Goal: Task Accomplishment & Management: Manage account settings

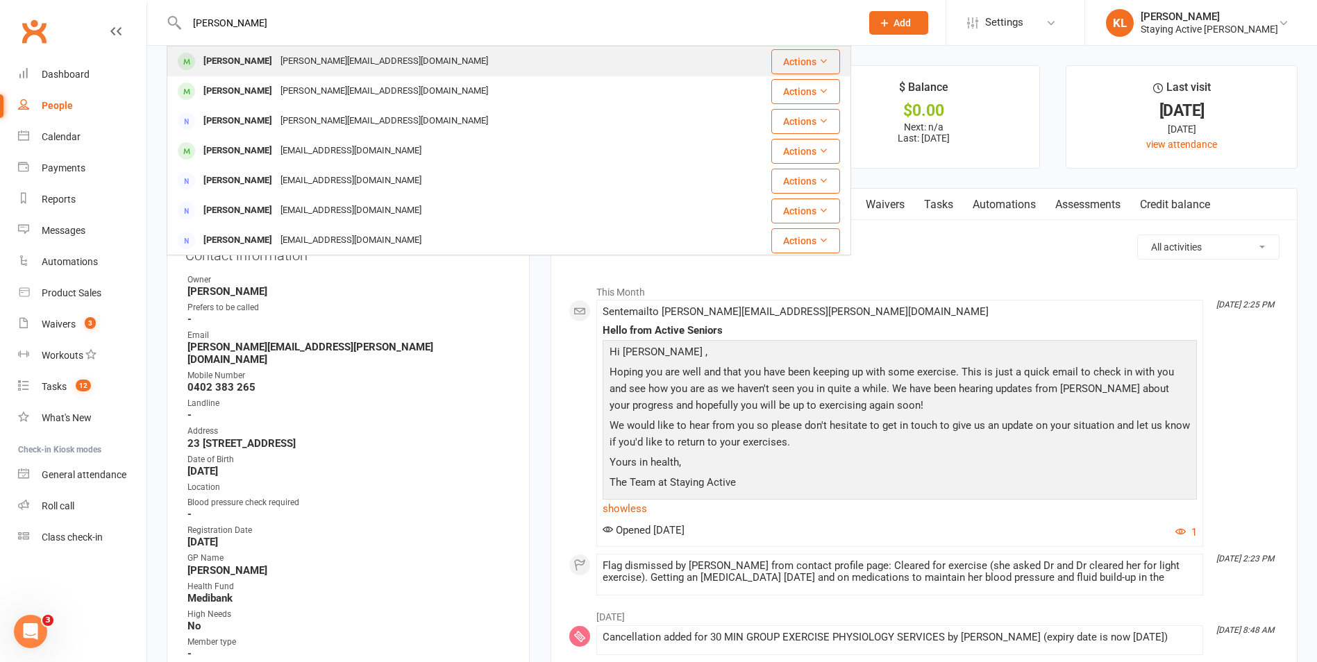
type input "[PERSON_NAME]"
click at [276, 56] on div "[PERSON_NAME][EMAIL_ADDRESS][DOMAIN_NAME]" at bounding box center [384, 61] width 216 height 20
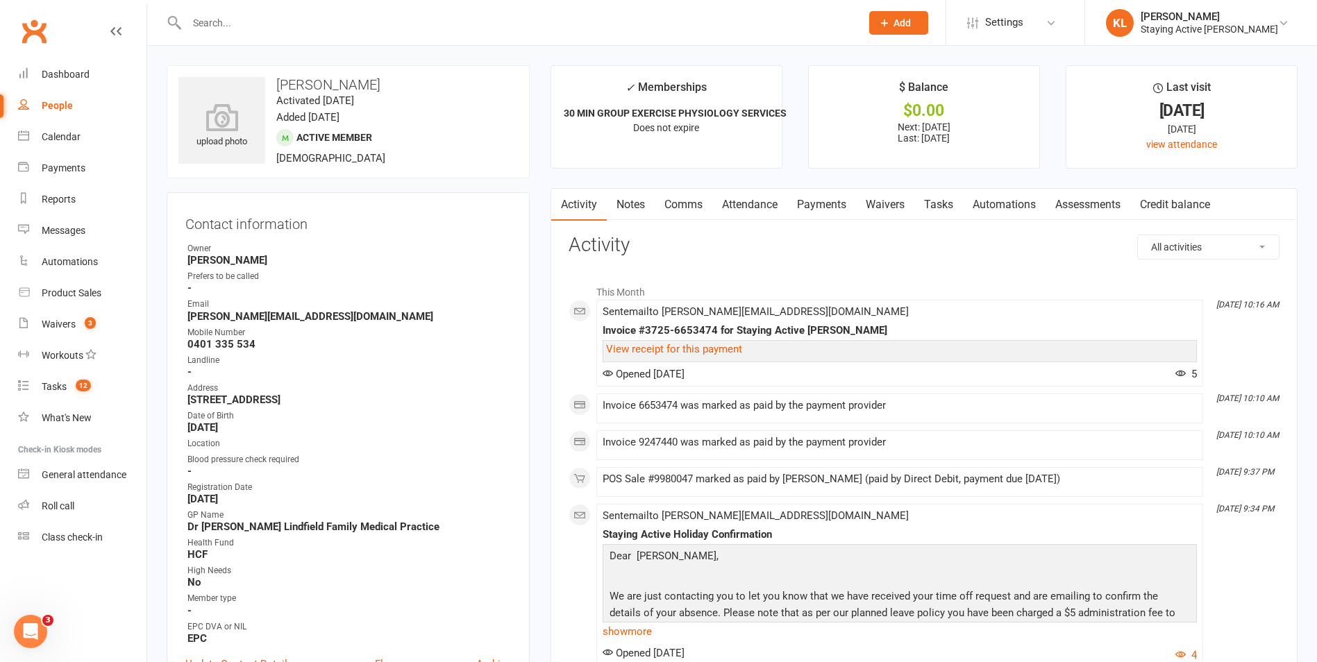
click at [819, 199] on link "Payments" at bounding box center [821, 205] width 69 height 32
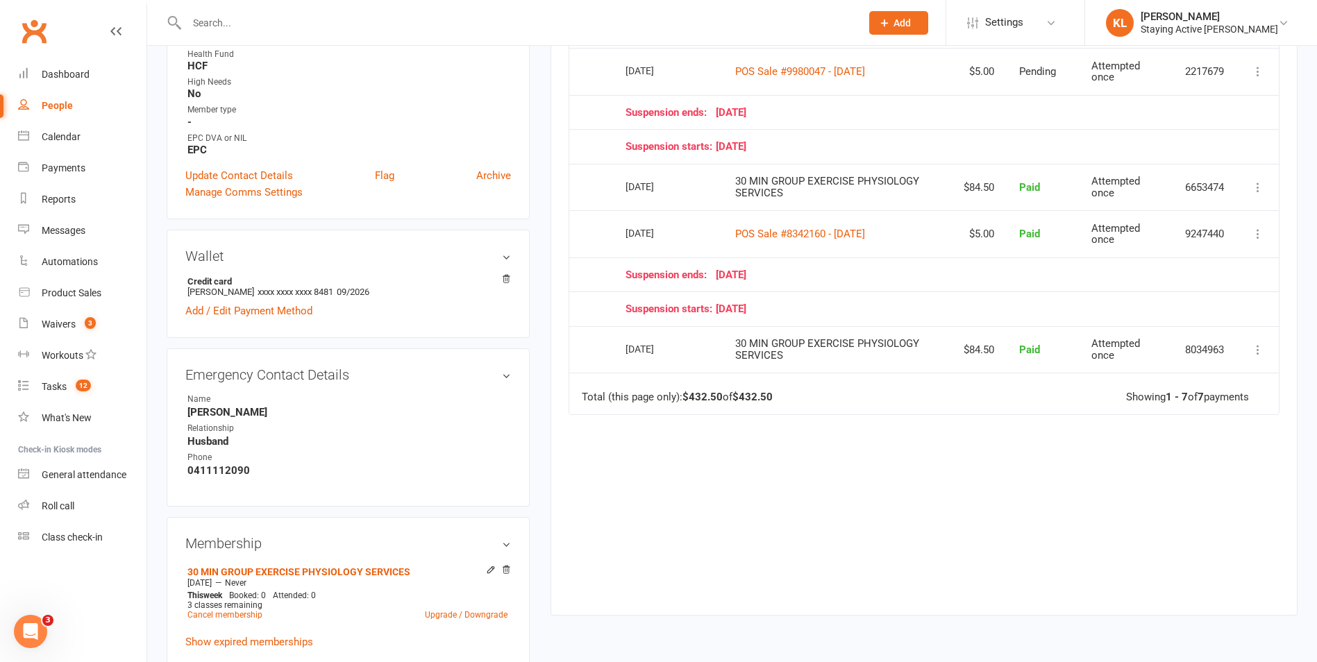
scroll to position [625, 0]
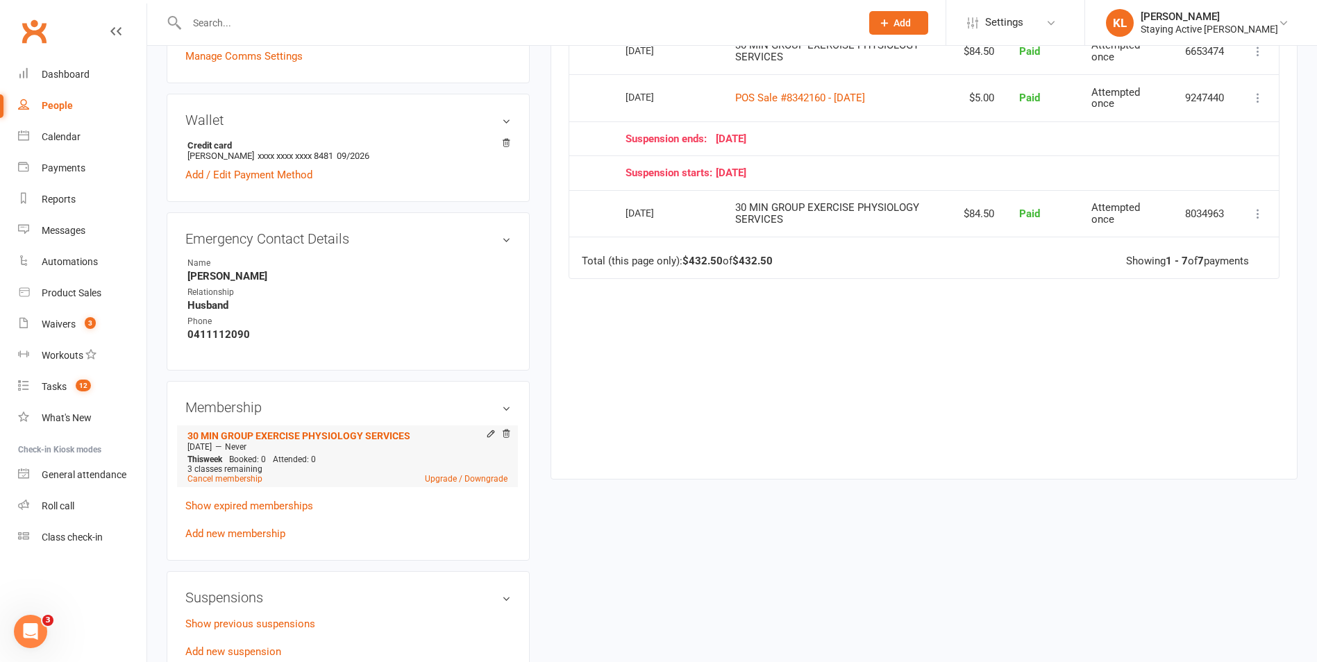
click at [226, 483] on li "30 MIN GROUP EXERCISE PHYSIOLOGY SERVICES [DATE] — Never This week Booked: 0 At…" at bounding box center [347, 456] width 327 height 61
click at [233, 475] on link "Cancel membership" at bounding box center [224, 479] width 75 height 10
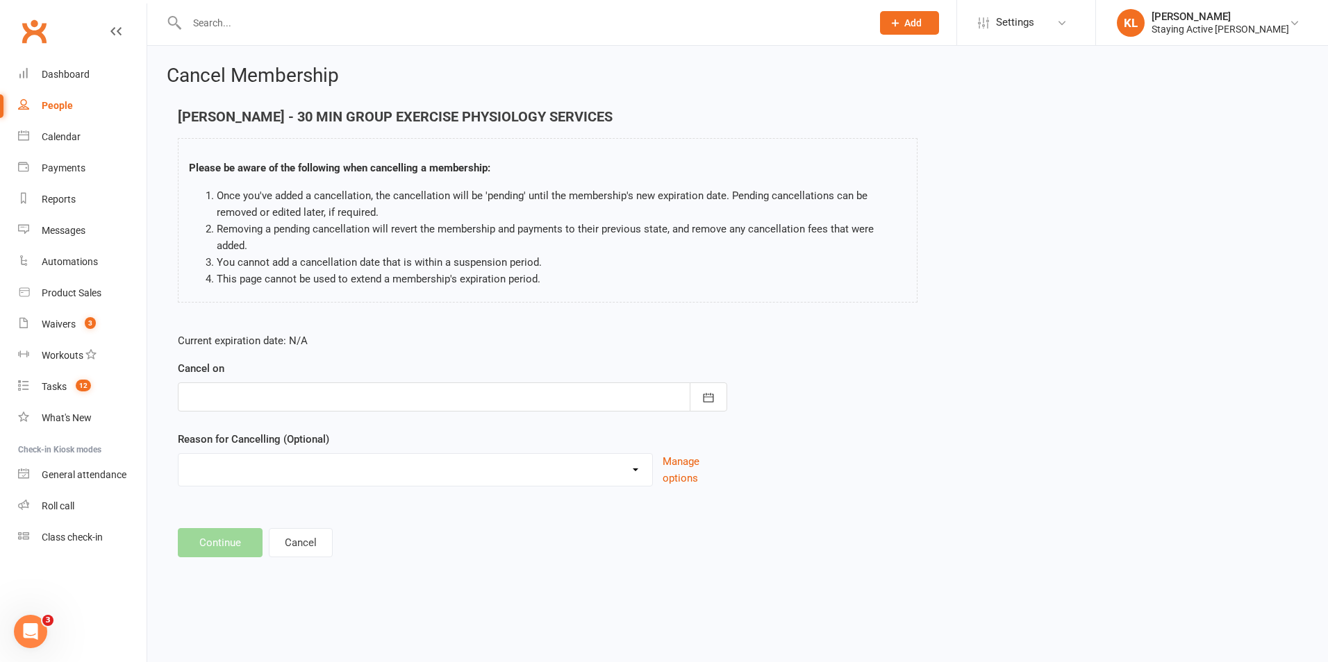
click at [292, 383] on div at bounding box center [452, 397] width 549 height 29
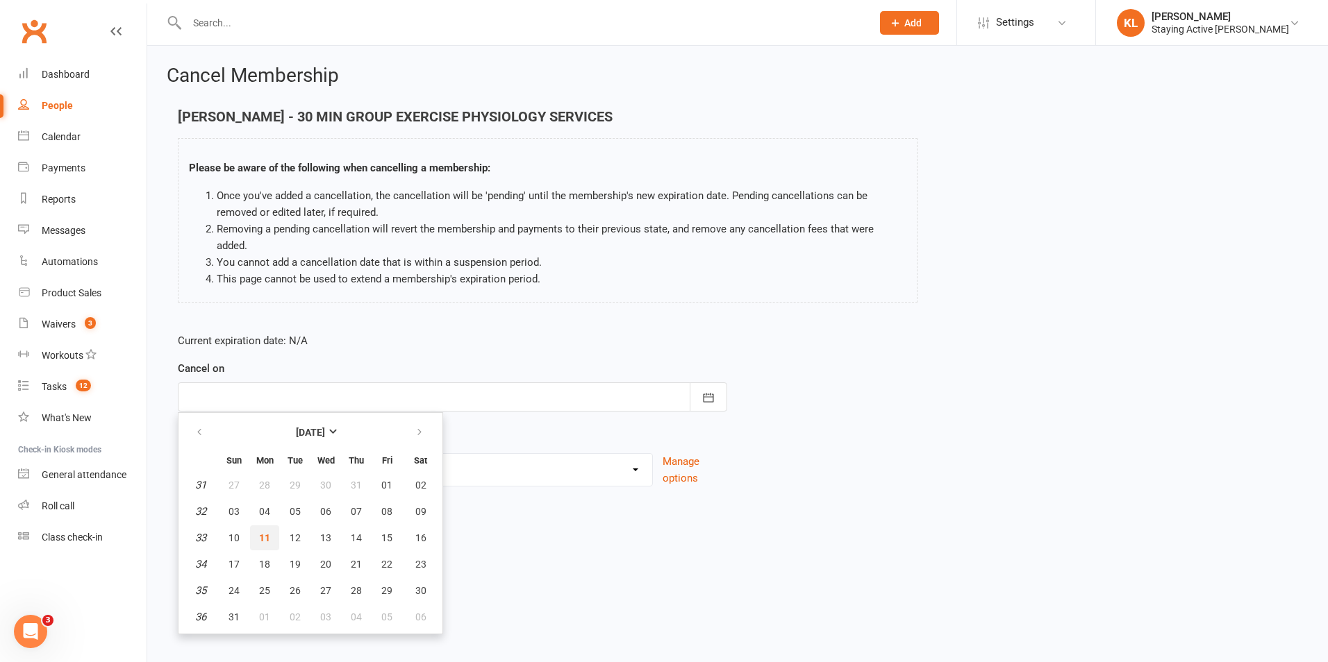
click at [272, 526] on button "11" at bounding box center [264, 538] width 29 height 25
type input "[DATE]"
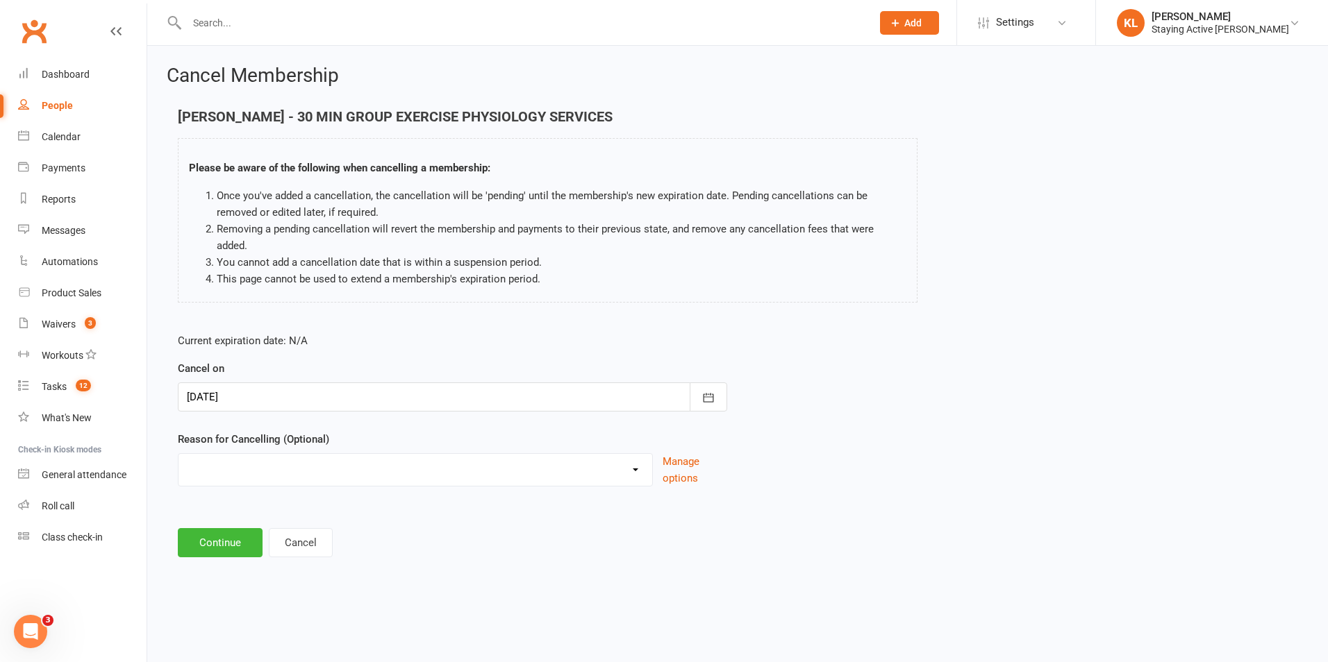
click at [285, 454] on select "Holiday Injury No contact Sick Other reason" at bounding box center [415, 468] width 474 height 28
select select "3"
click at [178, 454] on select "Holiday Injury No contact Sick Other reason" at bounding box center [415, 468] width 474 height 28
click at [242, 528] on button "Continue" at bounding box center [220, 542] width 85 height 29
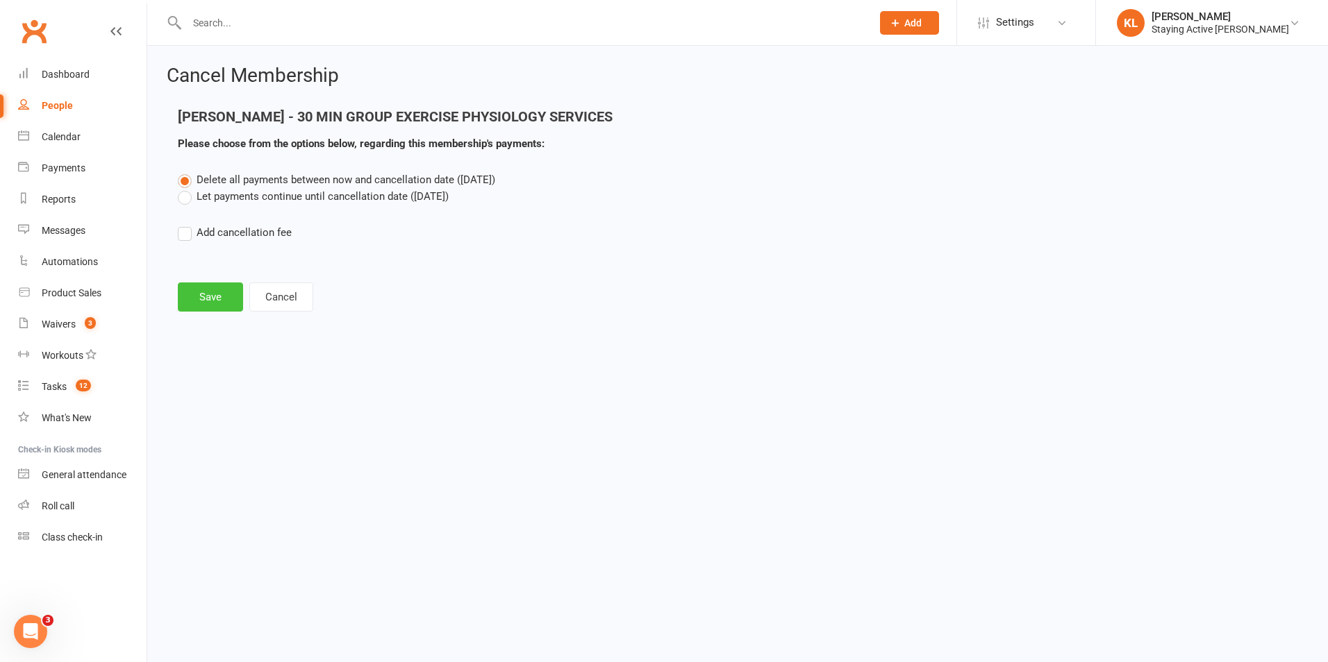
click at [215, 285] on button "Save" at bounding box center [210, 297] width 65 height 29
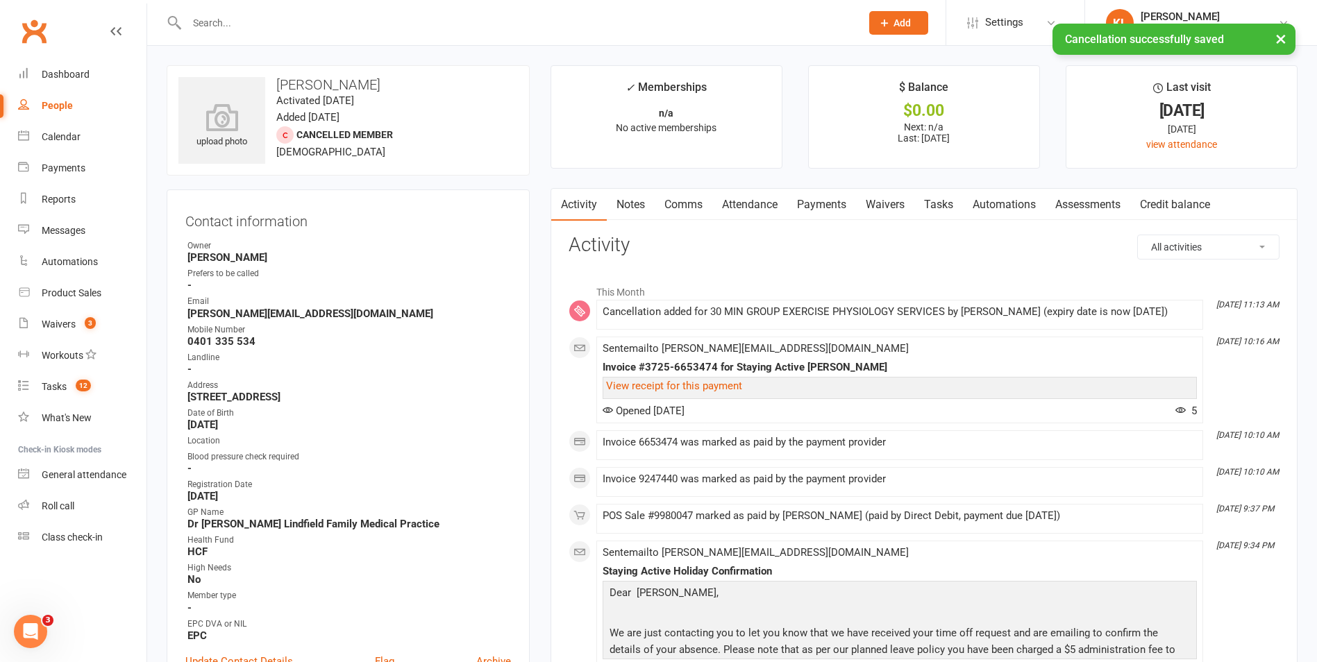
click at [642, 204] on link "Notes" at bounding box center [631, 205] width 48 height 32
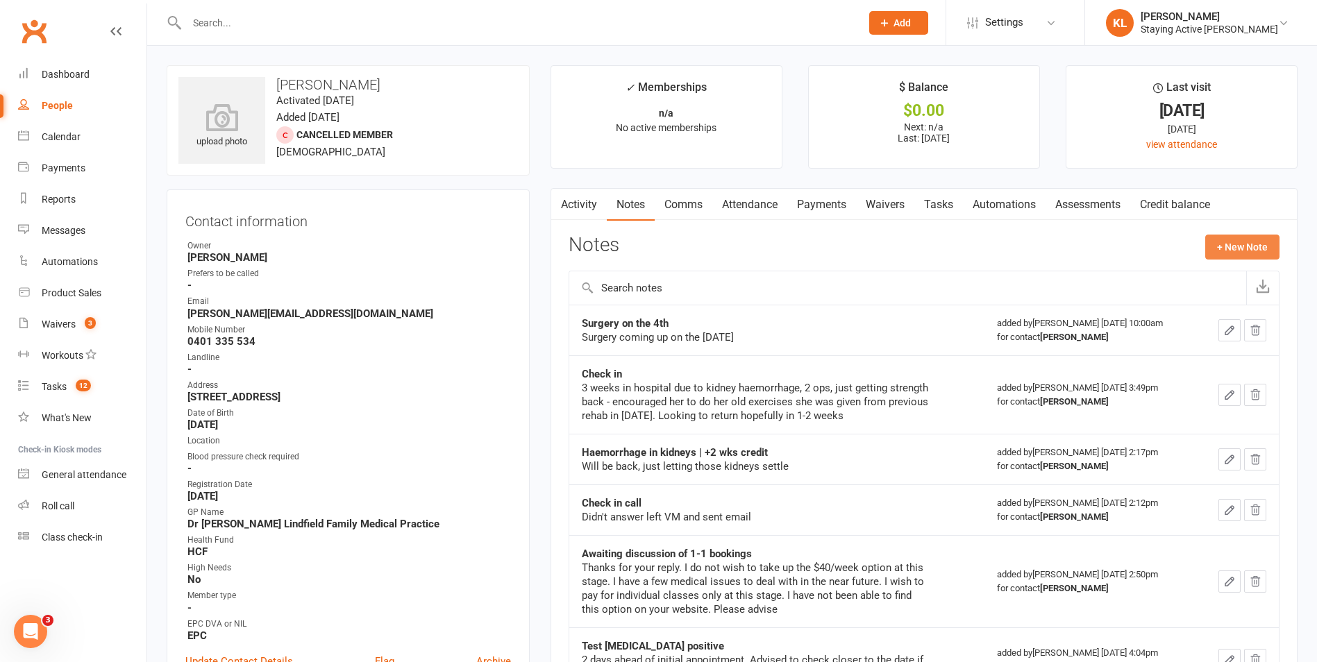
click at [1238, 244] on button "+ New Note" at bounding box center [1242, 247] width 74 height 25
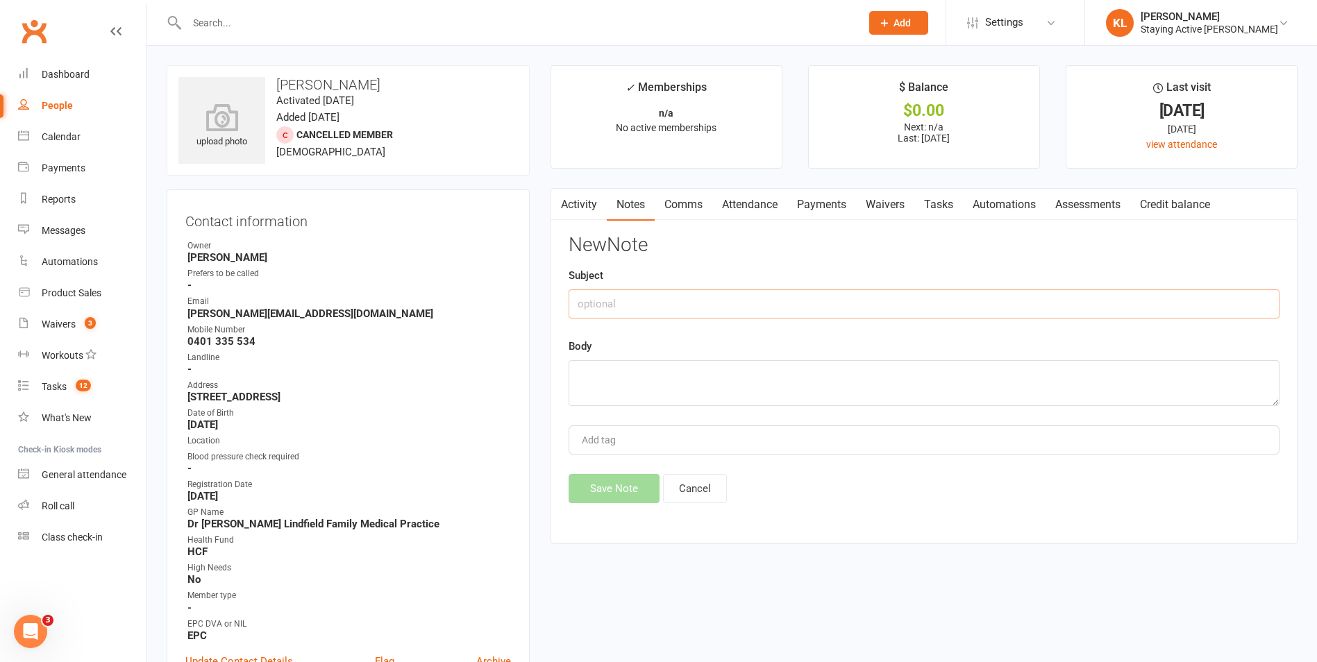
click at [655, 308] on input "text" at bounding box center [924, 304] width 711 height 29
type input "Membership on hold"
paste textarea "I am currently in hospital with some serious [MEDICAL_DATA]. I will be unable t…"
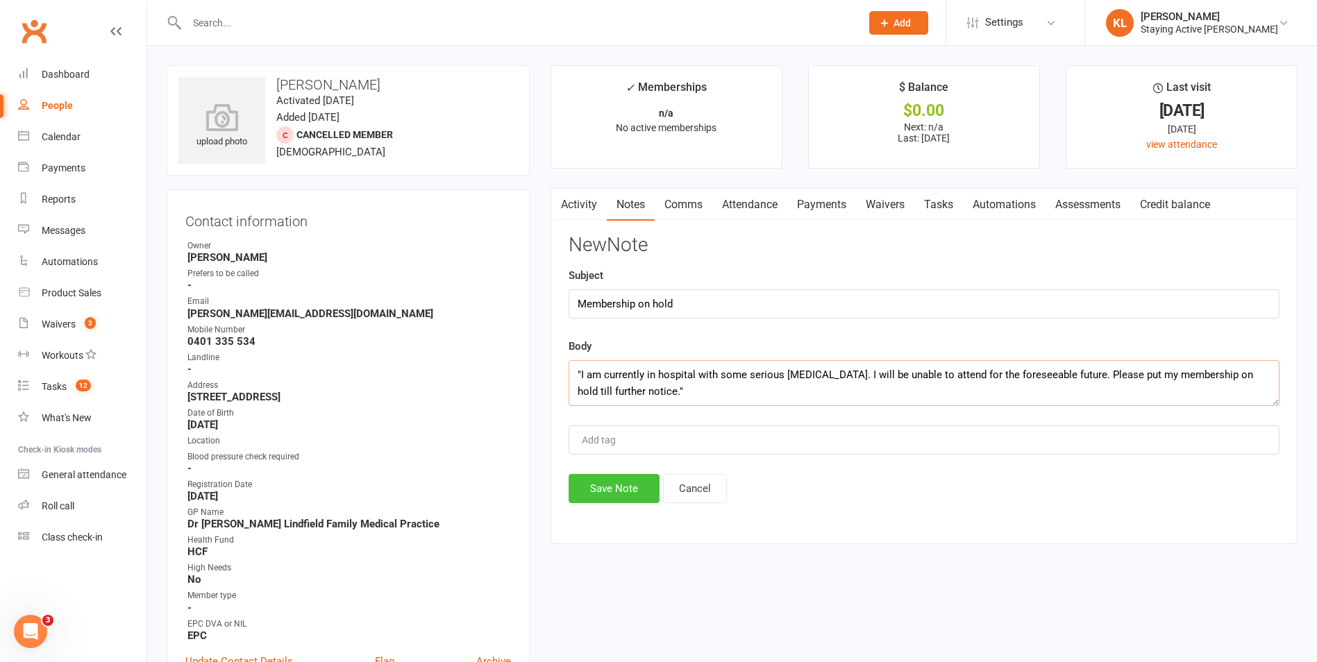
type textarea ""I am currently in hospital with some serious [MEDICAL_DATA]. I will be unable …"
click at [606, 487] on button "Save Note" at bounding box center [614, 488] width 91 height 29
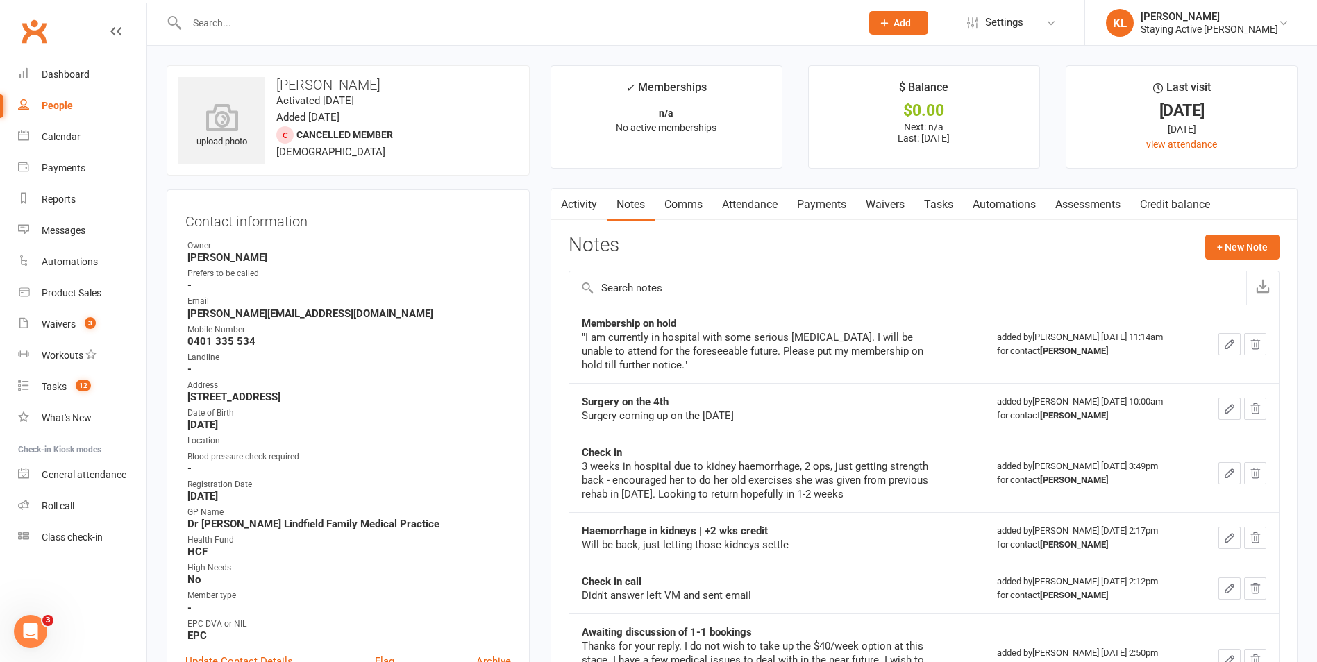
click at [219, 14] on input "text" at bounding box center [517, 22] width 669 height 19
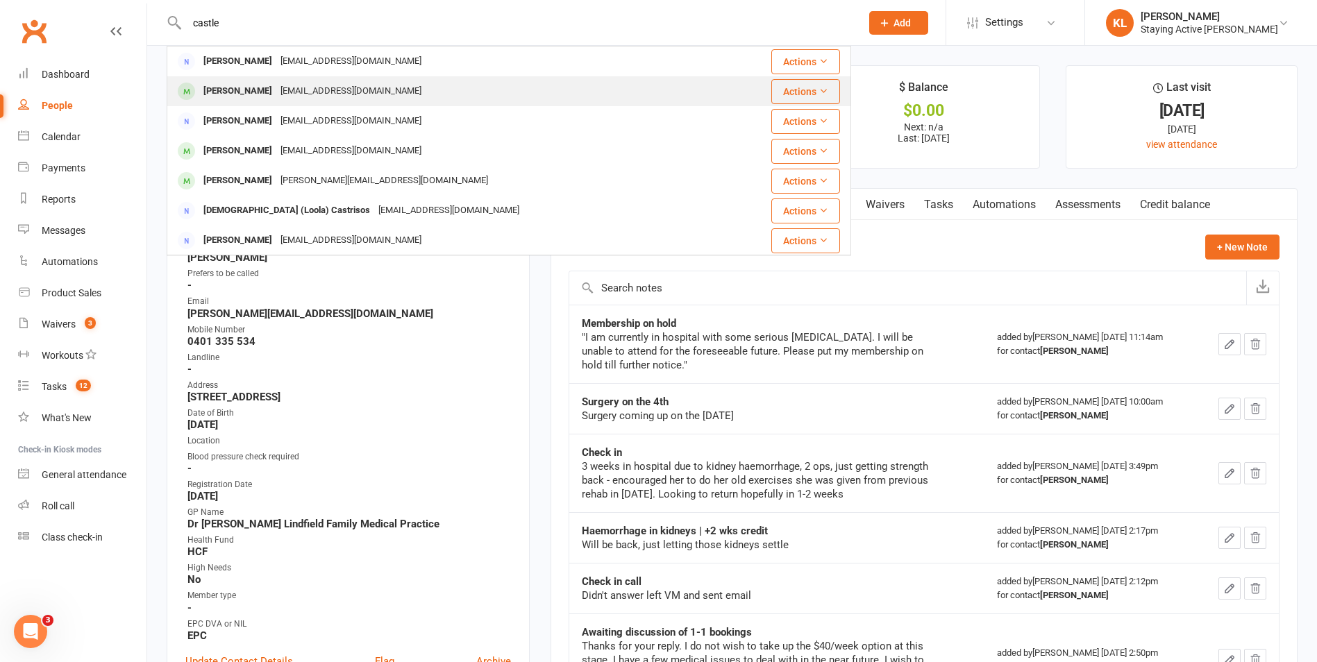
type input "castle"
click at [236, 95] on div "[PERSON_NAME]" at bounding box center [237, 91] width 77 height 20
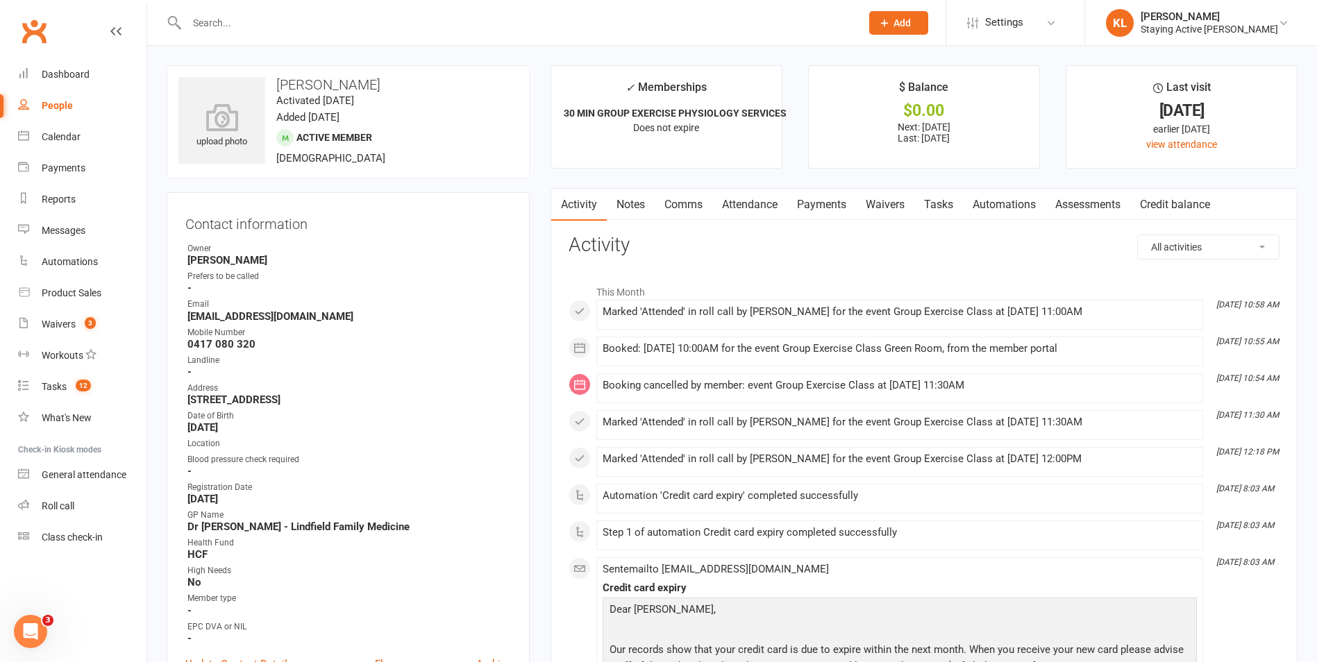
click at [894, 205] on link "Waivers" at bounding box center [885, 205] width 58 height 32
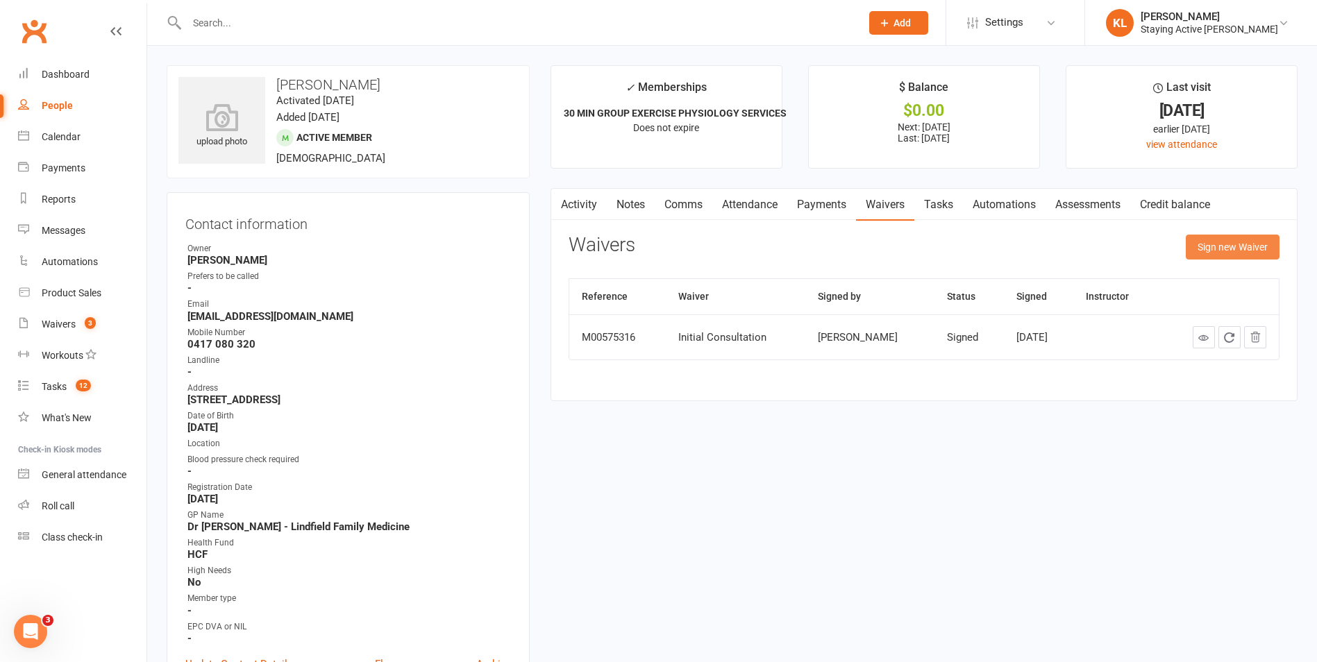
click at [1243, 244] on button "Sign new Waiver" at bounding box center [1233, 247] width 94 height 25
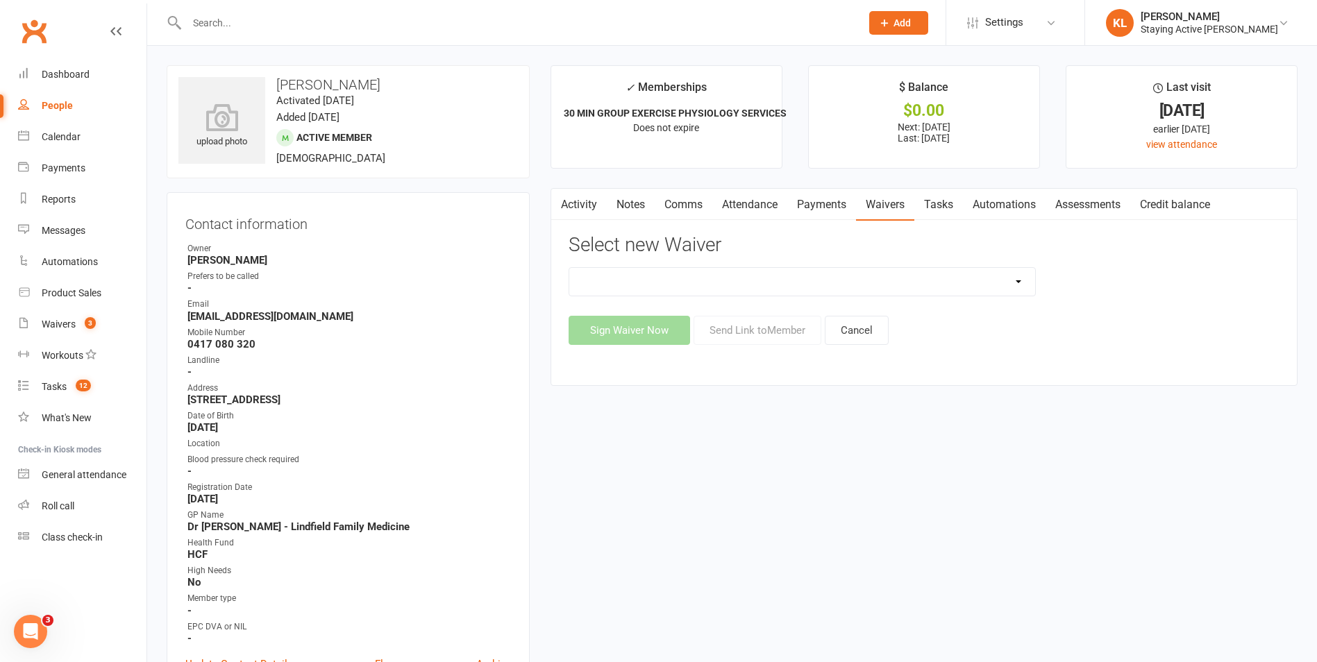
click at [662, 271] on select "Blood pressure checks and assumption of risk Direct Debit Payment Authority Ini…" at bounding box center [802, 282] width 466 height 28
select select "1175"
click at [569, 268] on select "Blood pressure checks and assumption of risk Direct Debit Payment Authority Ini…" at bounding box center [802, 282] width 466 height 28
click at [644, 328] on button "Sign Waiver Now" at bounding box center [630, 330] width 122 height 29
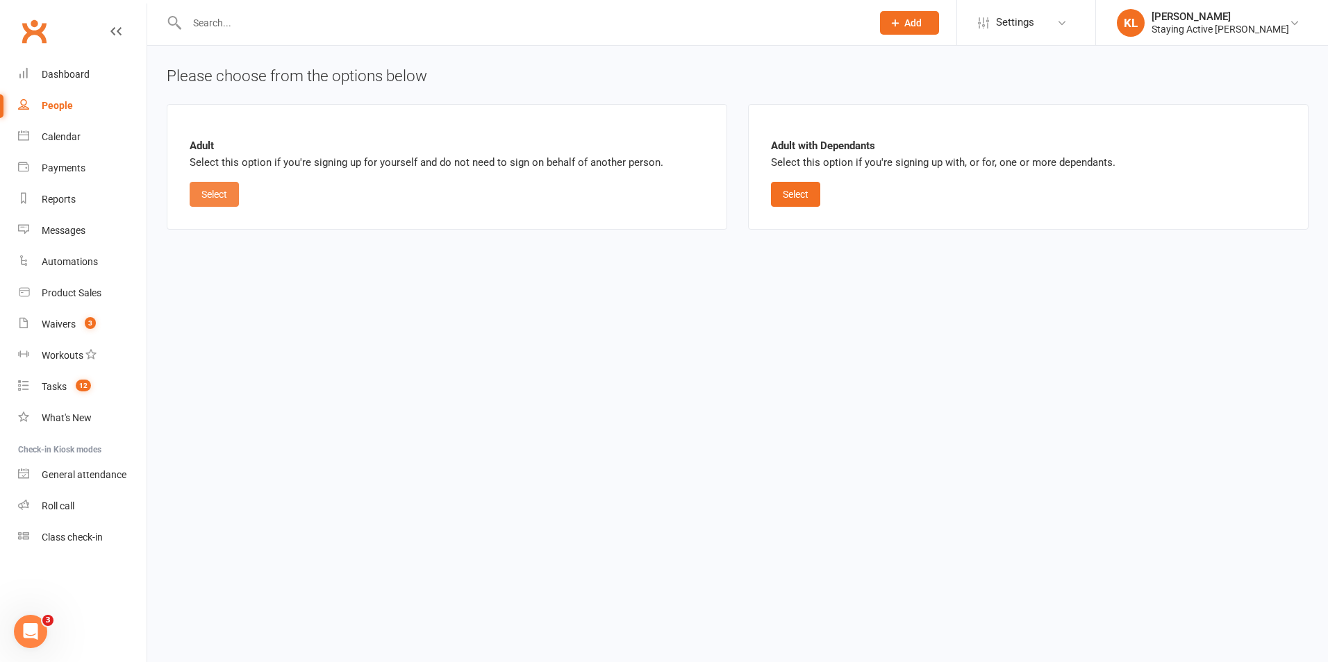
click at [203, 194] on button "Select" at bounding box center [214, 194] width 49 height 25
select select "08"
select select "2025"
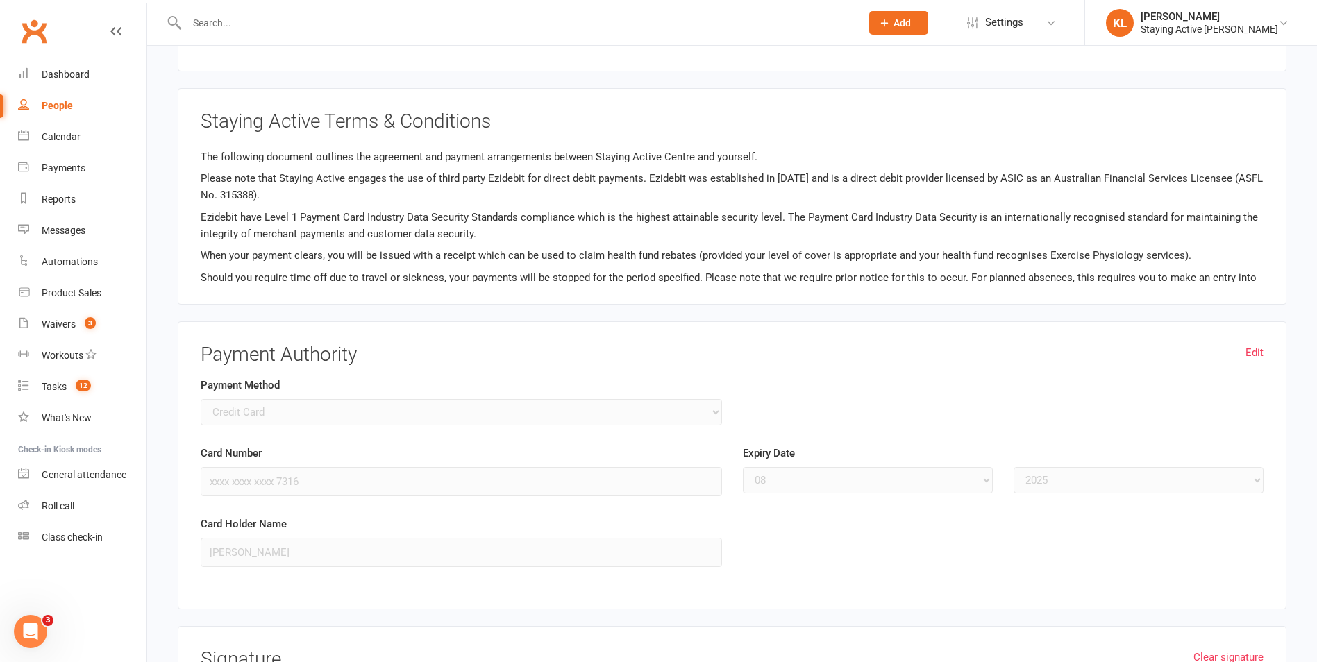
scroll to position [694, 0]
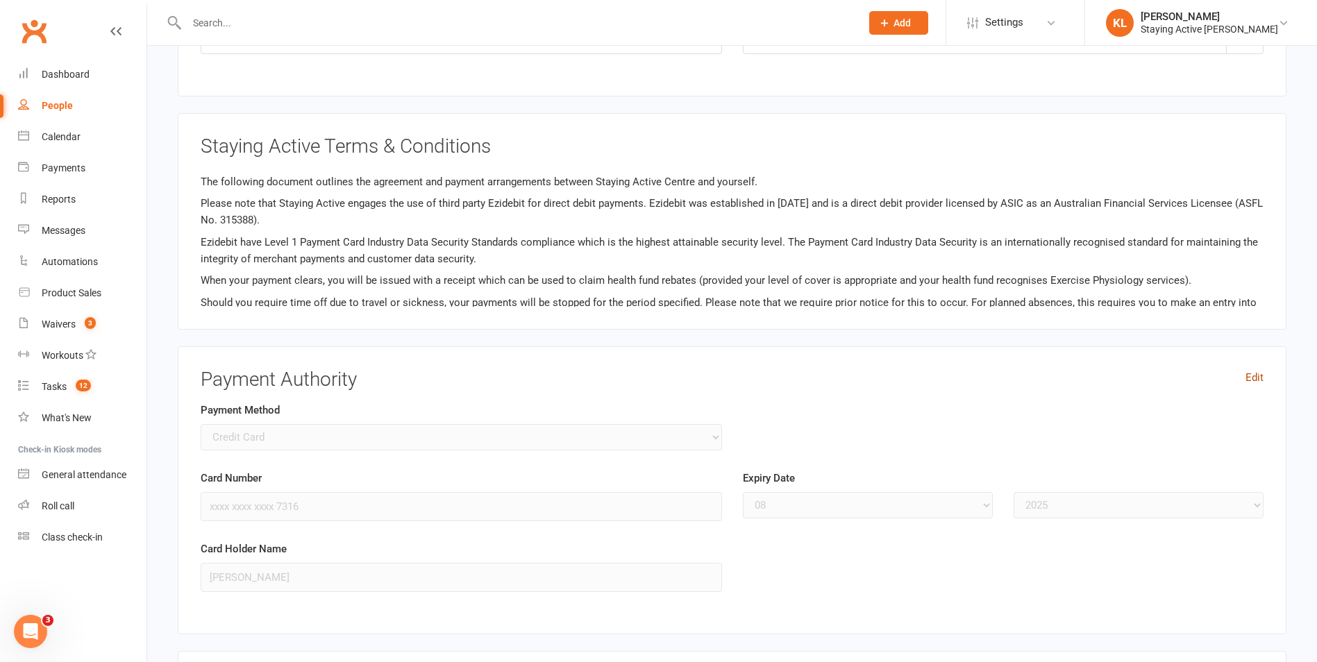
click at [1246, 377] on link "Edit" at bounding box center [1255, 377] width 18 height 17
select select
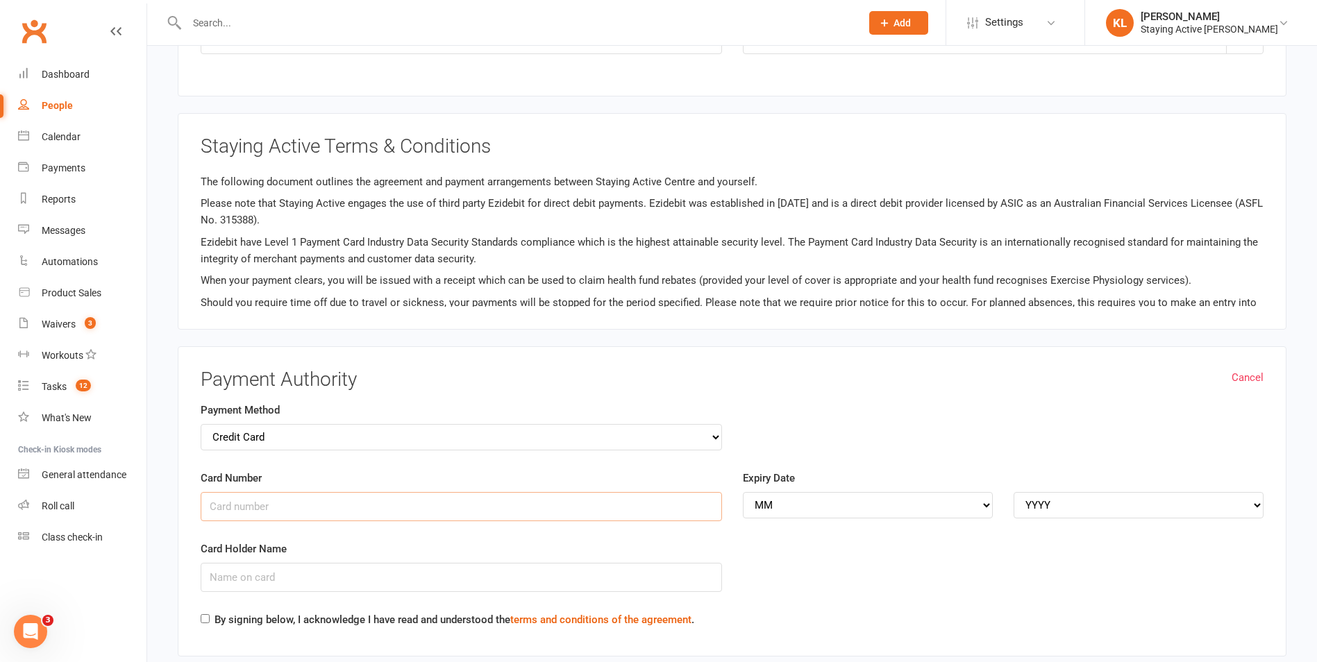
click at [233, 500] on input "Card Number" at bounding box center [461, 506] width 521 height 29
click at [274, 509] on input "4557016990001" at bounding box center [461, 506] width 521 height 29
click at [294, 518] on input "455701699001" at bounding box center [461, 506] width 521 height 29
type input "[CREDIT_CARD_NUMBER]"
click at [250, 577] on input "Card Holder Name" at bounding box center [461, 577] width 521 height 29
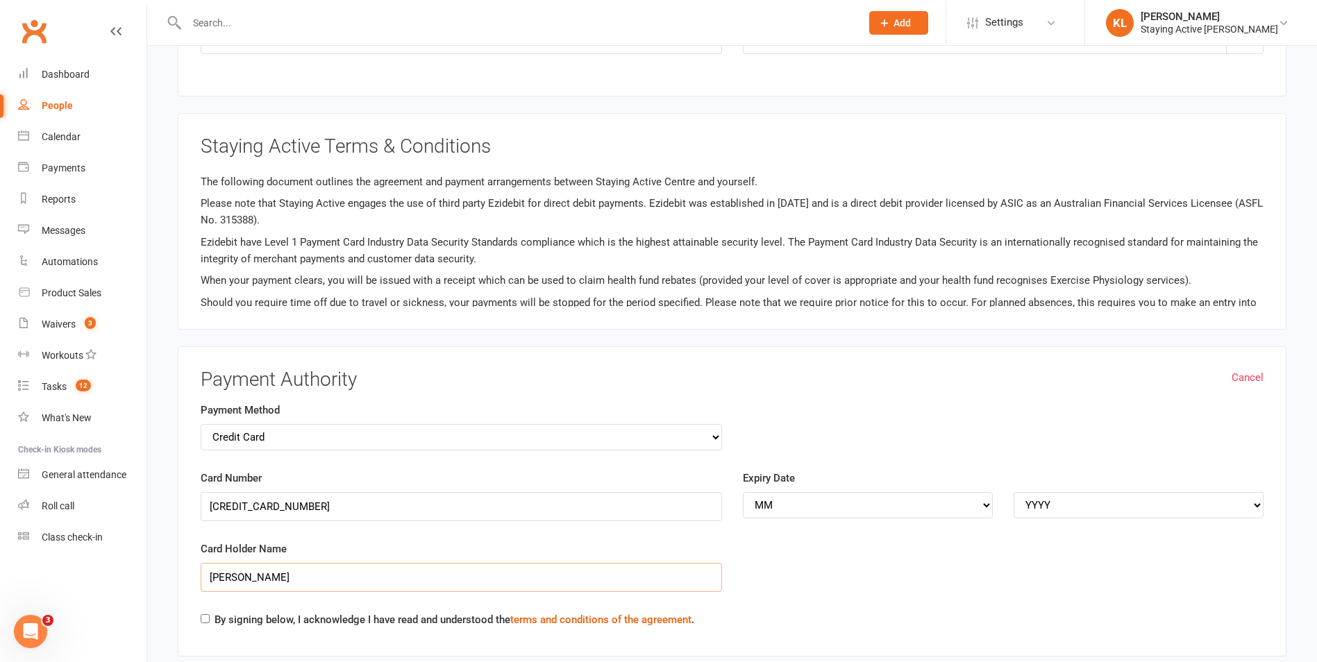
type input "[PERSON_NAME]"
click at [815, 485] on div "Expiry Date MM 01 02 03 04 05 06 07 08 09 10 11 12 YYYY 2025 2026 2027 2028 202…" at bounding box center [1003, 494] width 521 height 49
click at [814, 508] on select "MM 01 02 03 04 05 06 07 08 09 10 11 12" at bounding box center [868, 505] width 250 height 26
select select "12"
click at [743, 492] on select "MM 01 02 03 04 05 06 07 08 09 10 11 12" at bounding box center [868, 505] width 250 height 26
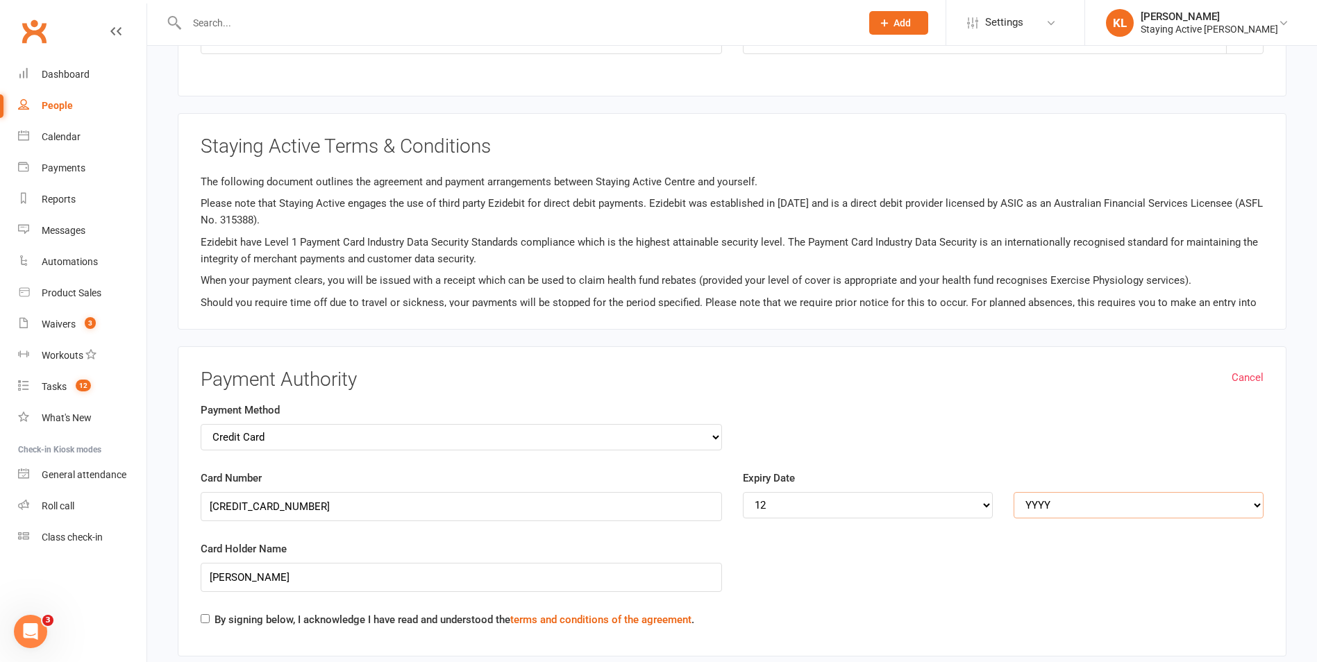
click at [1049, 506] on select "YYYY 2025 2026 2027 2028 2029 2030 2031 2032 2033 2034" at bounding box center [1139, 505] width 250 height 26
select select "2028"
click at [1014, 492] on select "YYYY 2025 2026 2027 2028 2029 2030 2031 2032 2033 2034" at bounding box center [1139, 505] width 250 height 26
click at [207, 617] on input "By signing below, I acknowledge I have read and understood the terms and condit…" at bounding box center [205, 619] width 9 height 9
checkbox input "true"
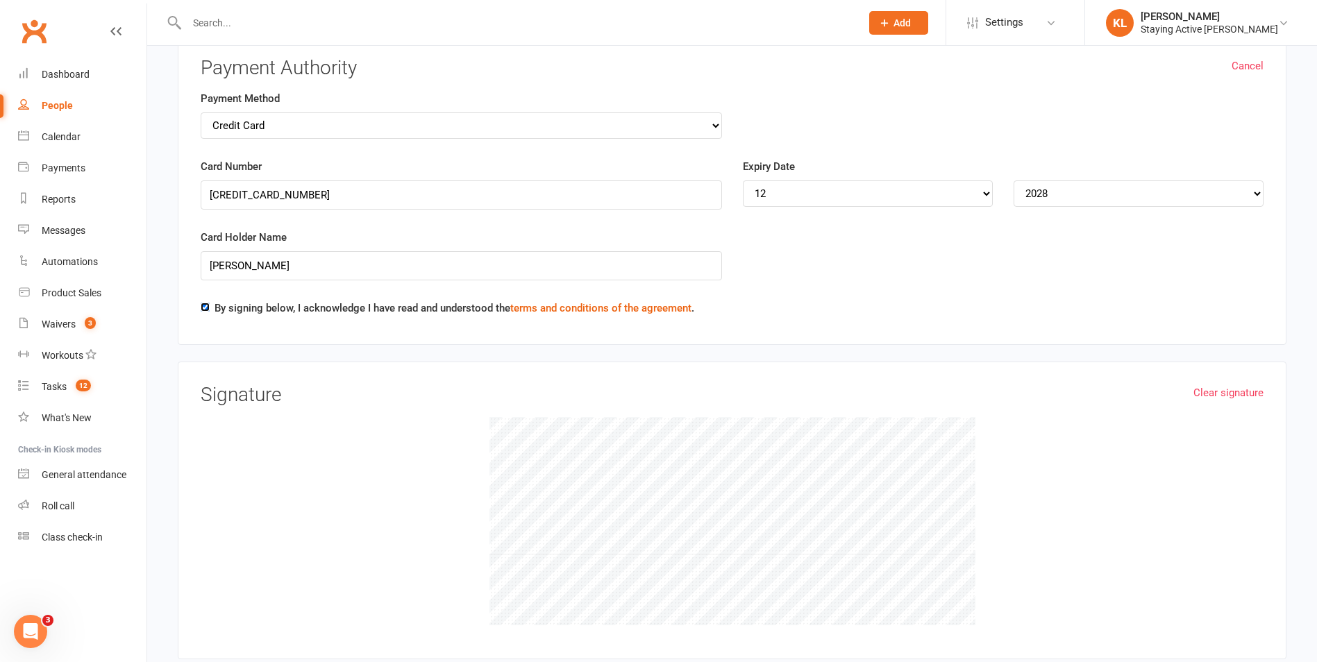
scroll to position [1111, 0]
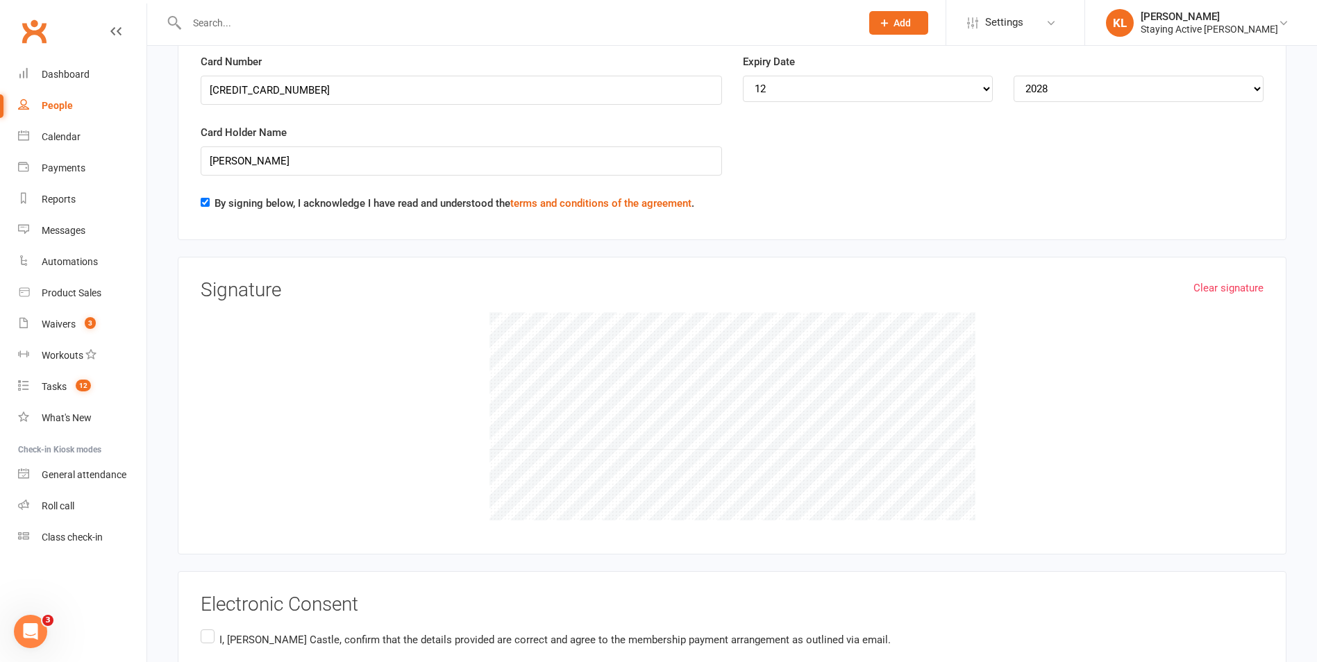
click at [212, 631] on label "I, [PERSON_NAME] , confirm that the details provided are correct and agree to t…" at bounding box center [546, 640] width 690 height 27
click at [210, 627] on input "I, [PERSON_NAME] , confirm that the details provided are correct and agree to t…" at bounding box center [205, 627] width 9 height 0
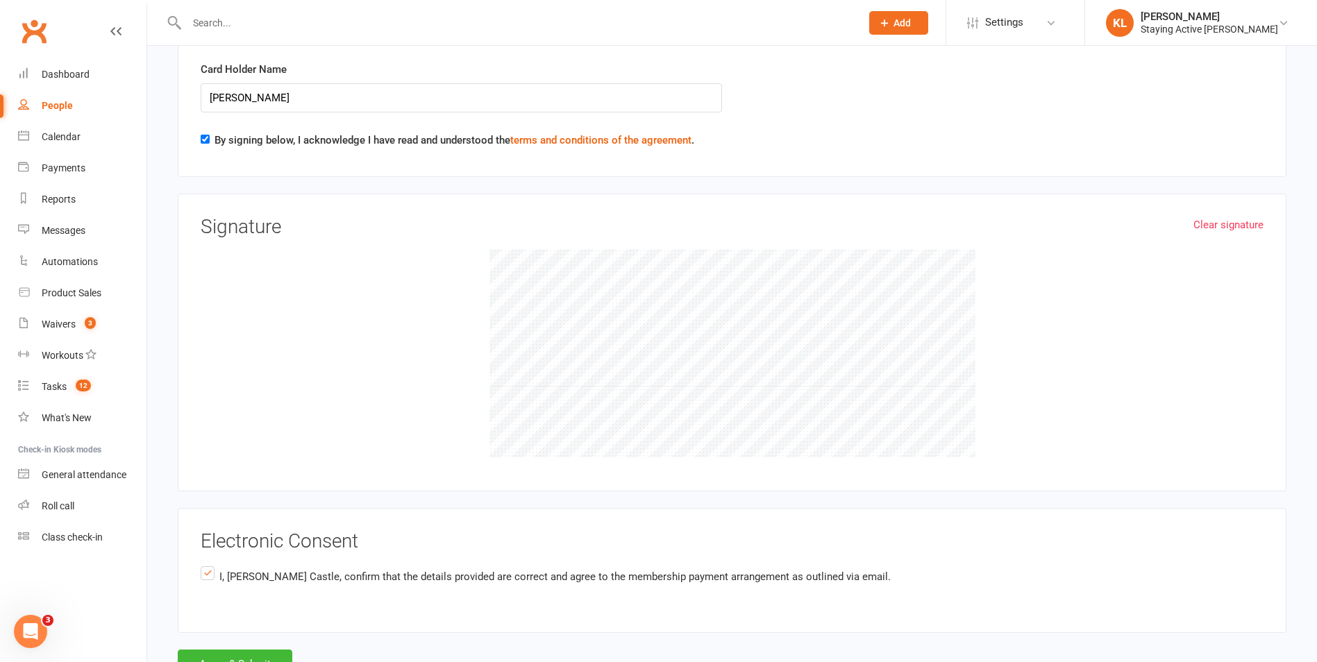
scroll to position [1233, 0]
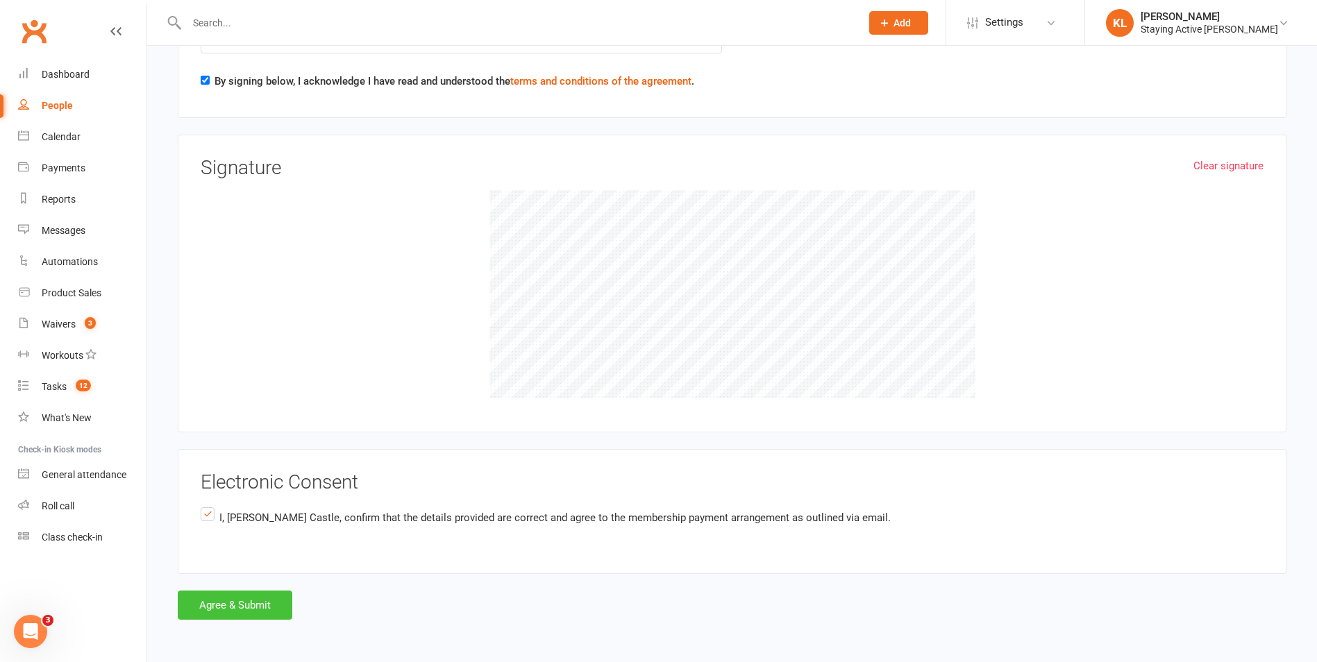
click at [265, 608] on button "Agree & Submit" at bounding box center [235, 605] width 115 height 29
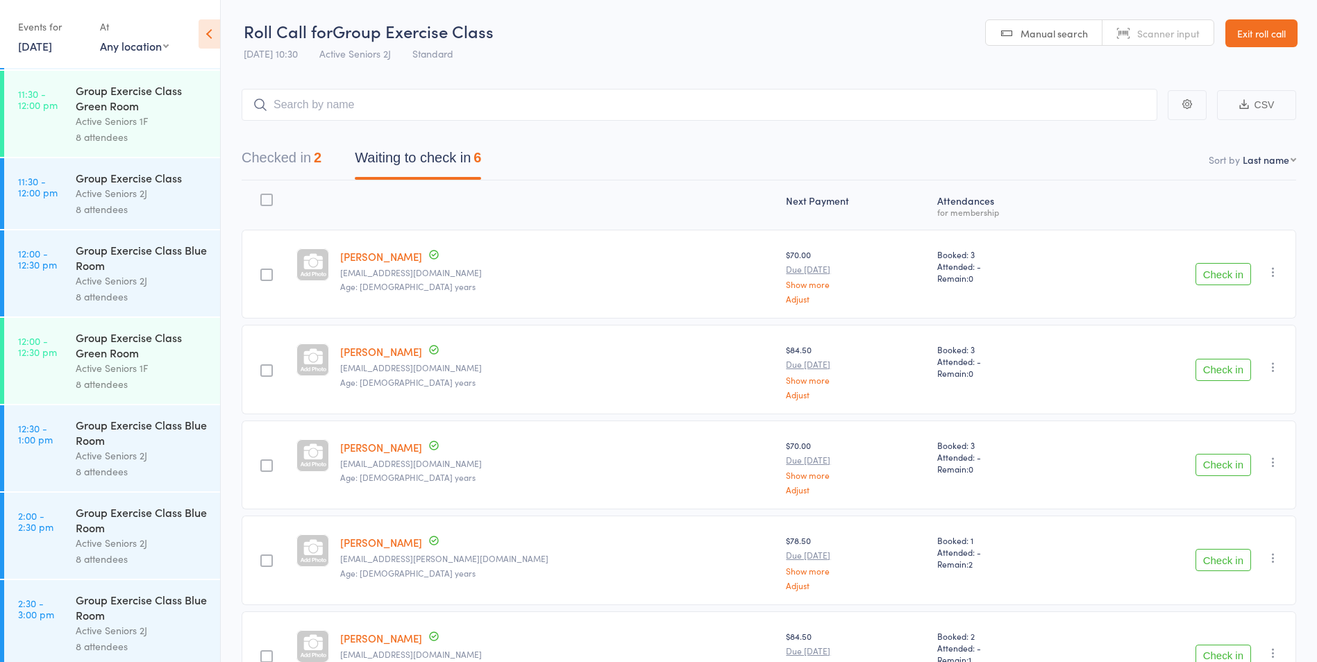
scroll to position [1458, 0]
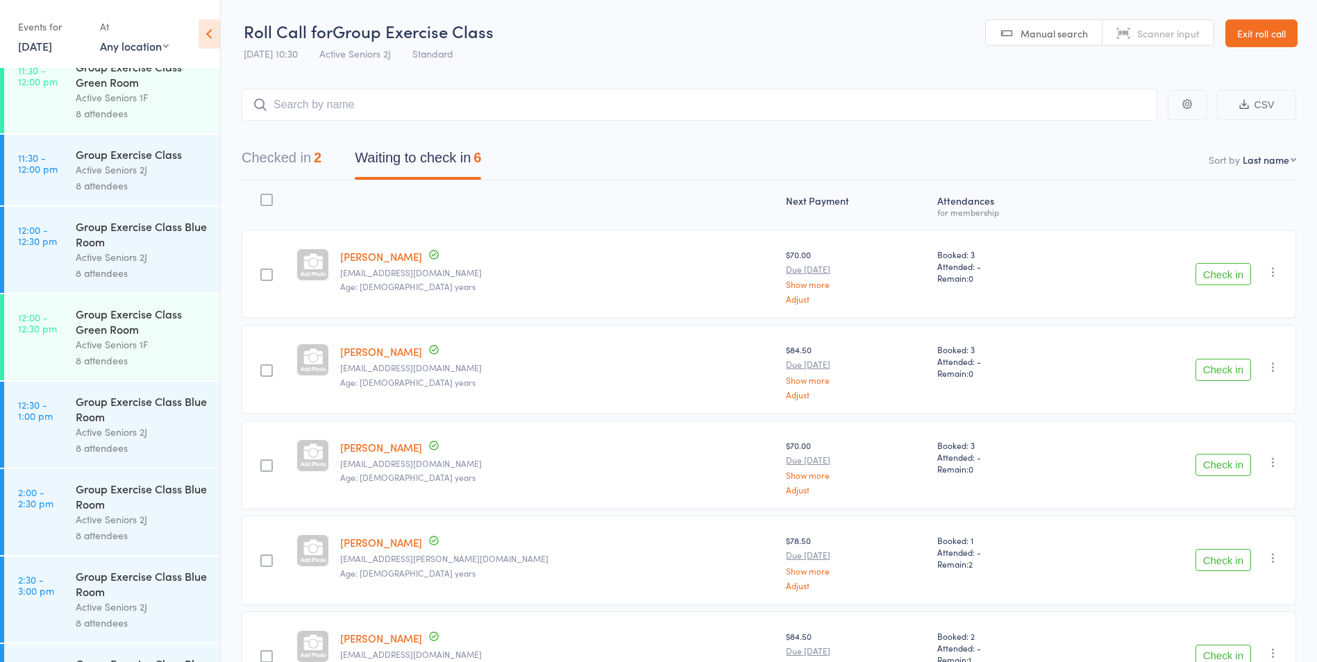
click at [86, 435] on div "Active Seniors 2J" at bounding box center [142, 432] width 133 height 16
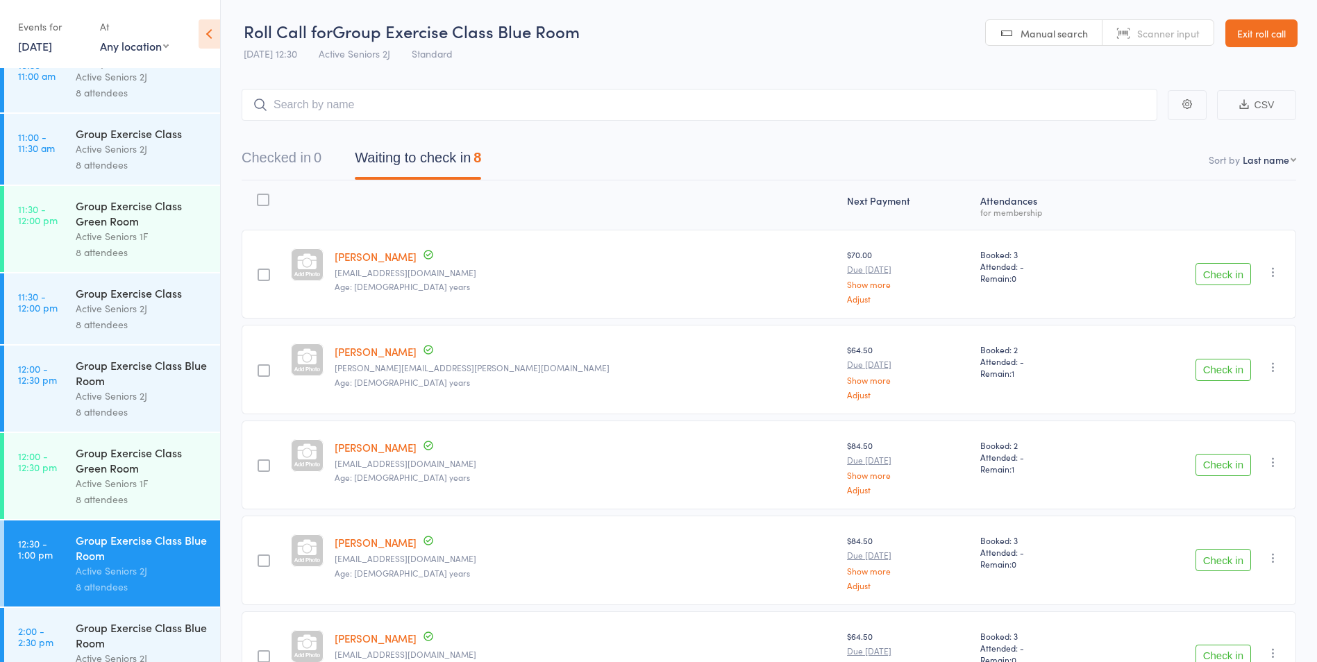
scroll to position [1528, 0]
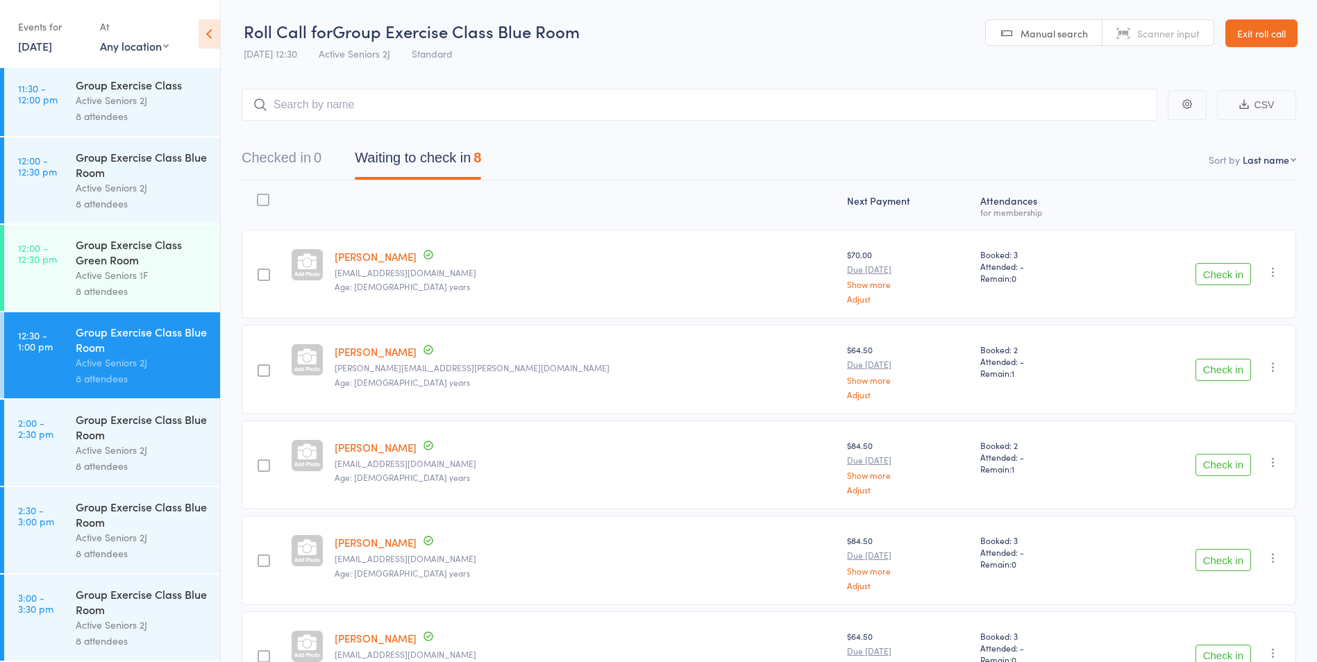
click at [92, 194] on div "Active Seniors 2J" at bounding box center [142, 188] width 133 height 16
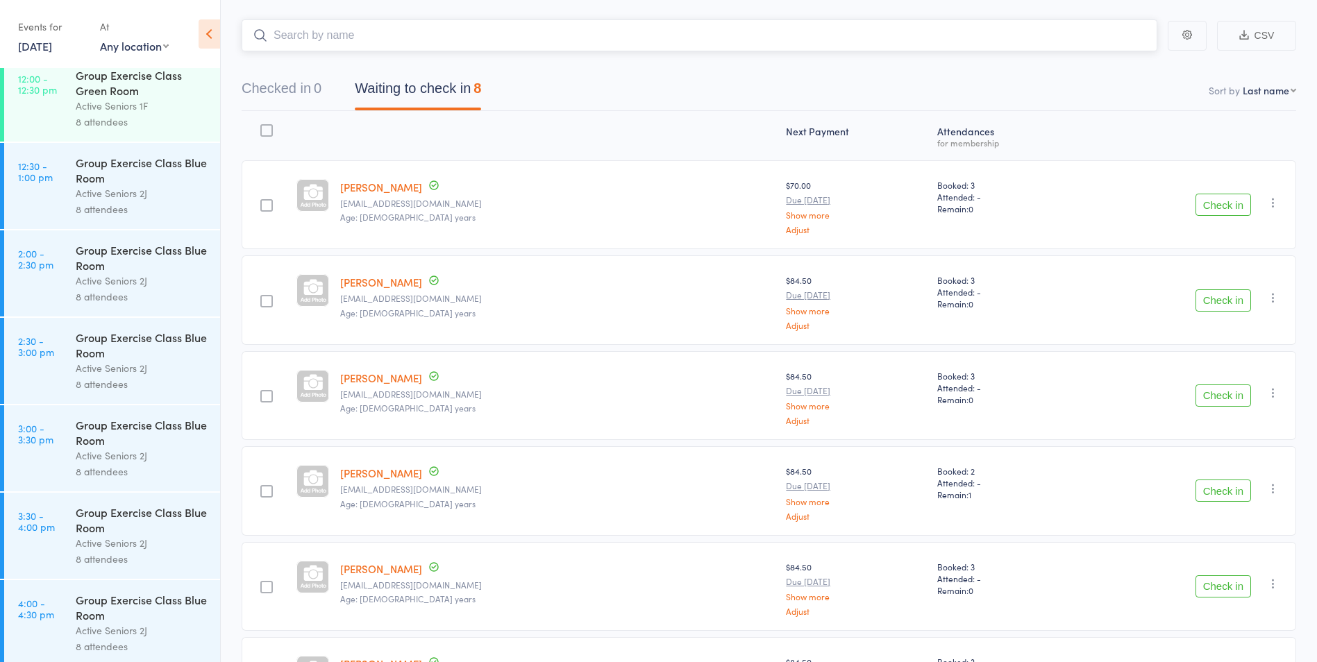
scroll to position [1790, 0]
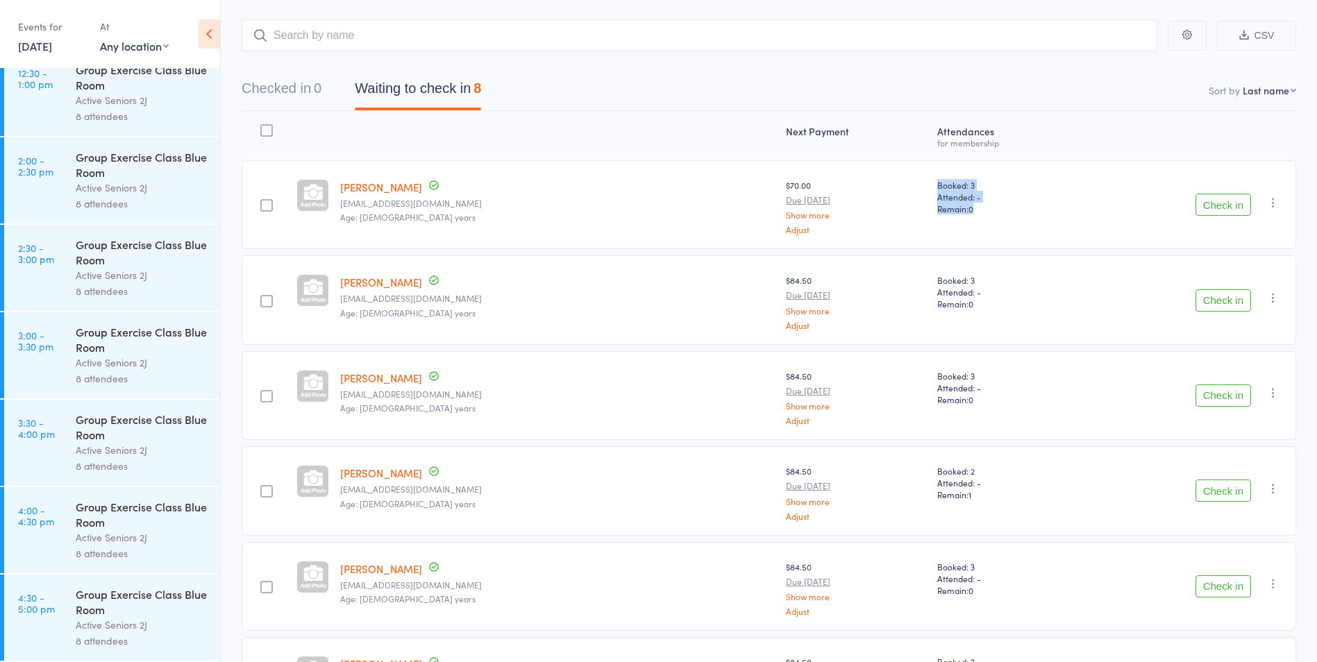
drag, startPoint x: 850, startPoint y: 184, endPoint x: 912, endPoint y: 227, distance: 75.3
click at [932, 227] on div "Booked: 3 Attended: - Remain: 0" at bounding box center [1006, 204] width 148 height 89
drag, startPoint x: 912, startPoint y: 227, endPoint x: 872, endPoint y: 208, distance: 44.1
click at [937, 208] on span "Remain: 0" at bounding box center [1005, 209] width 137 height 12
drag, startPoint x: 348, startPoint y: 167, endPoint x: 457, endPoint y: 235, distance: 128.1
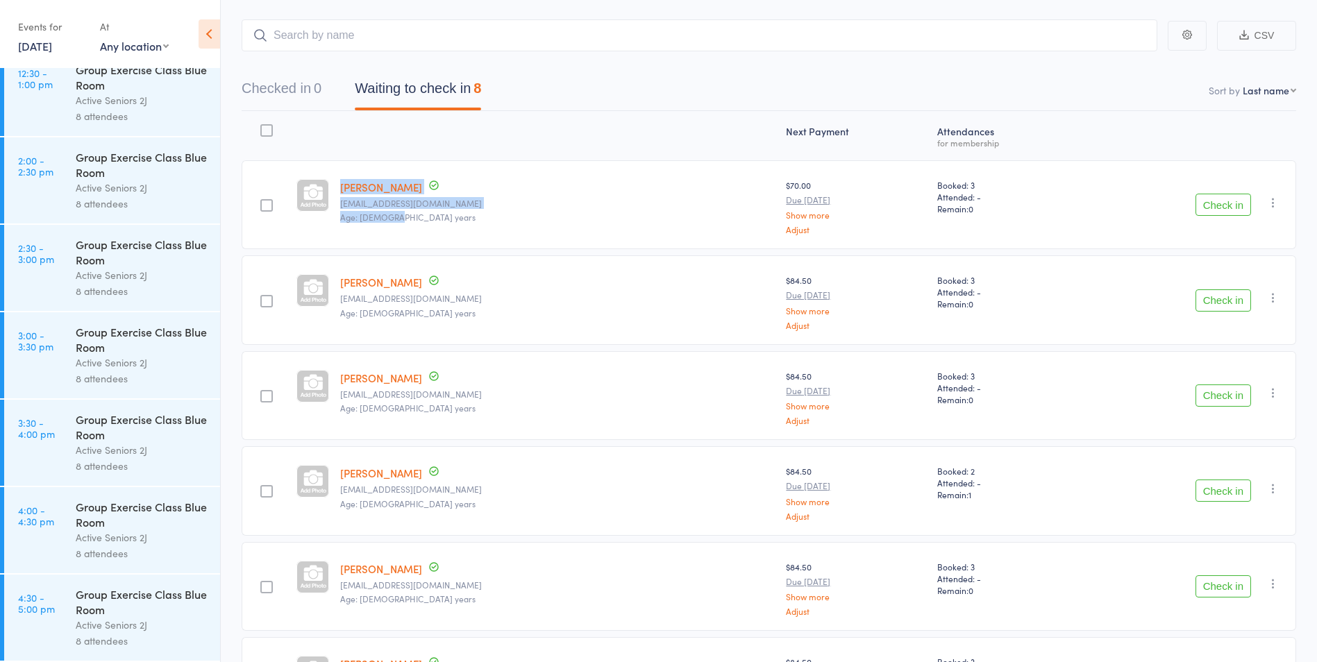
click at [457, 235] on div "Sandra Bartels sandrabartels@bigpond.com Age: 78 years" at bounding box center [558, 204] width 446 height 89
drag, startPoint x: 457, startPoint y: 235, endPoint x: 424, endPoint y: 222, distance: 34.9
click at [424, 222] on small "Age: 78 years" at bounding box center [557, 217] width 435 height 10
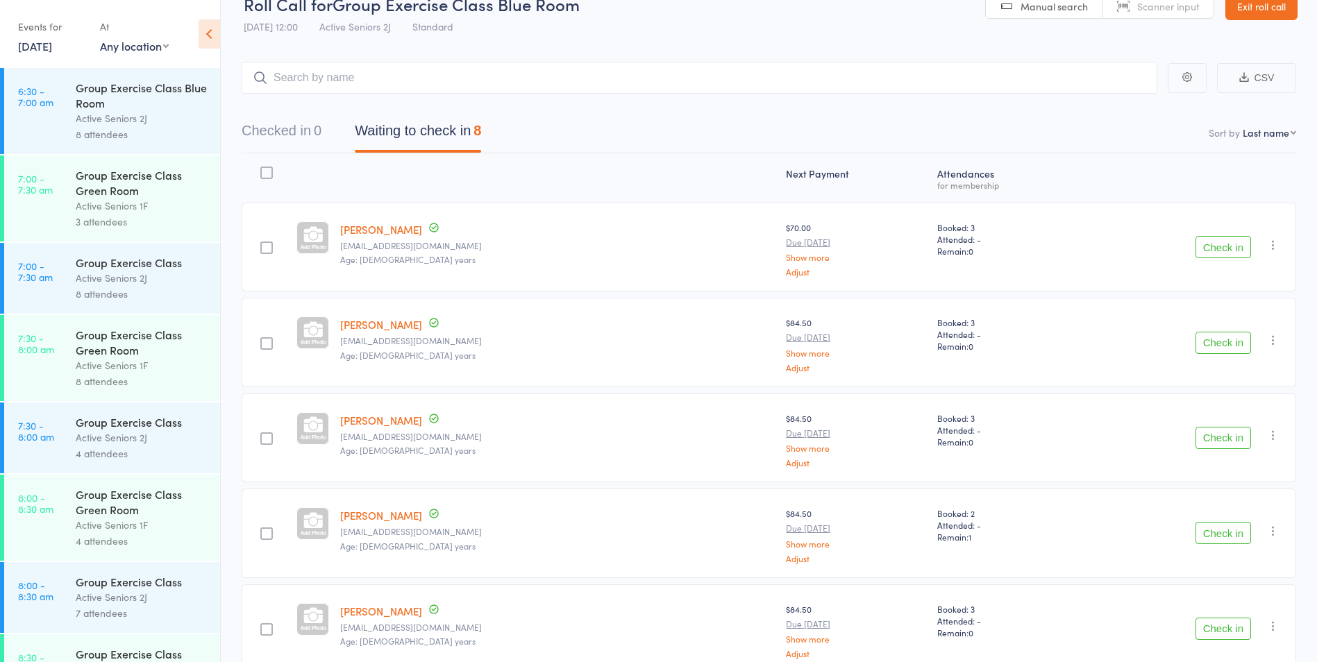
scroll to position [69, 0]
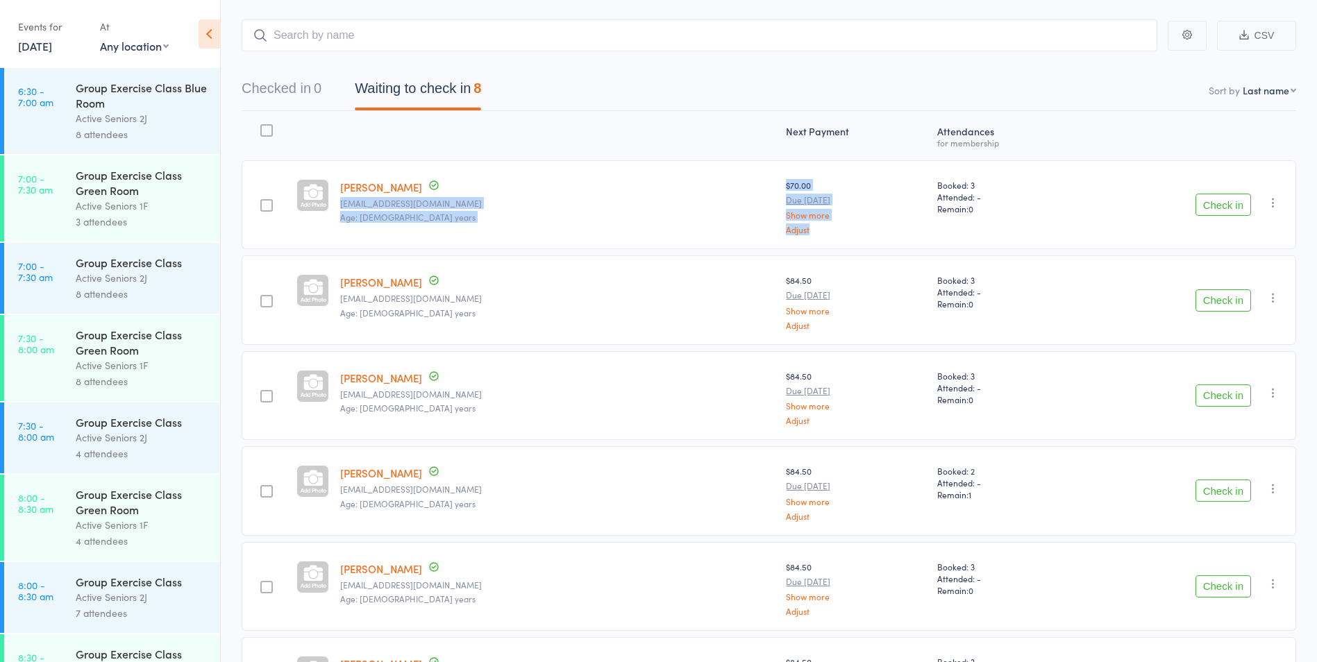
drag, startPoint x: 655, startPoint y: 187, endPoint x: 727, endPoint y: 242, distance: 90.3
click at [727, 242] on member-row "Sandra Bartels sandrabartels@bigpond.com Age: 78 years $70.00 Due Aug 18 Show m…" at bounding box center [769, 204] width 1055 height 89
drag, startPoint x: 727, startPoint y: 242, endPoint x: 669, endPoint y: 178, distance: 86.0
click at [780, 178] on div "$70.00 Due Aug 18 Show more Adjust" at bounding box center [855, 204] width 151 height 89
drag, startPoint x: 655, startPoint y: 185, endPoint x: 721, endPoint y: 235, distance: 82.8
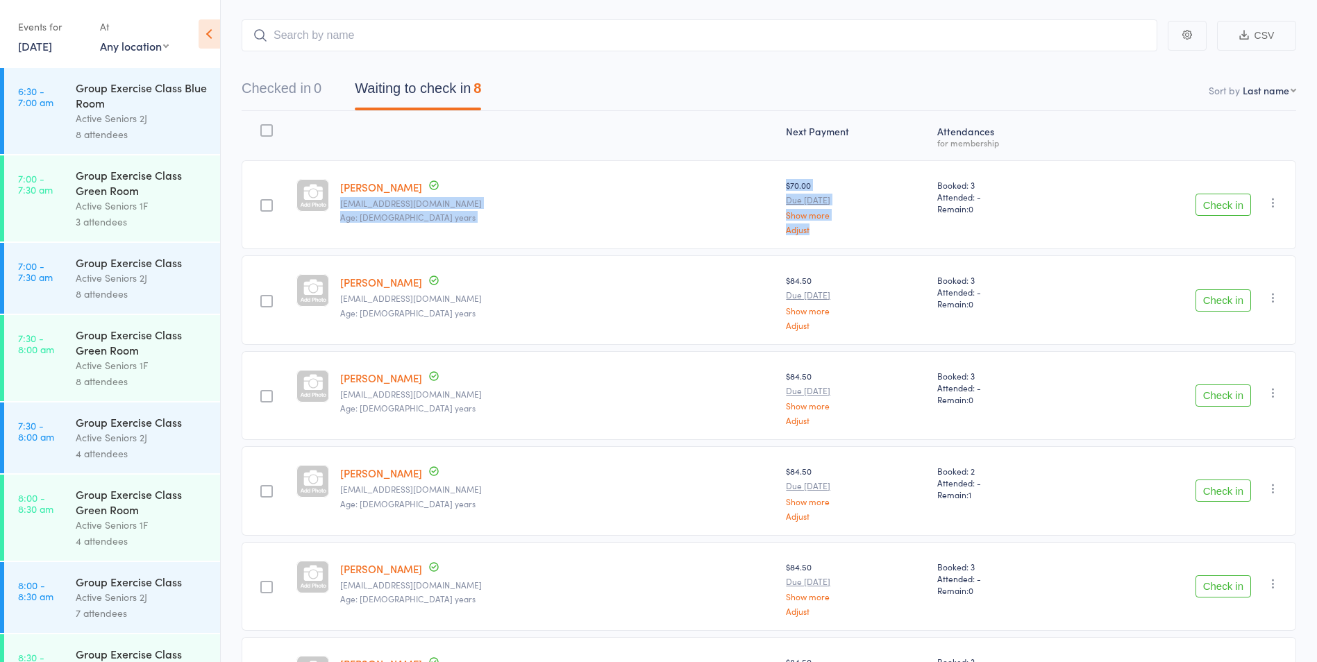
click at [721, 235] on member-row "Sandra Bartels sandrabartels@bigpond.com Age: 78 years $70.00 Due Aug 18 Show m…" at bounding box center [769, 204] width 1055 height 89
drag, startPoint x: 721, startPoint y: 235, endPoint x: 606, endPoint y: 217, distance: 115.9
click at [606, 217] on small "Age: 78 years" at bounding box center [557, 217] width 435 height 10
click at [1271, 202] on icon "button" at bounding box center [1274, 203] width 14 height 14
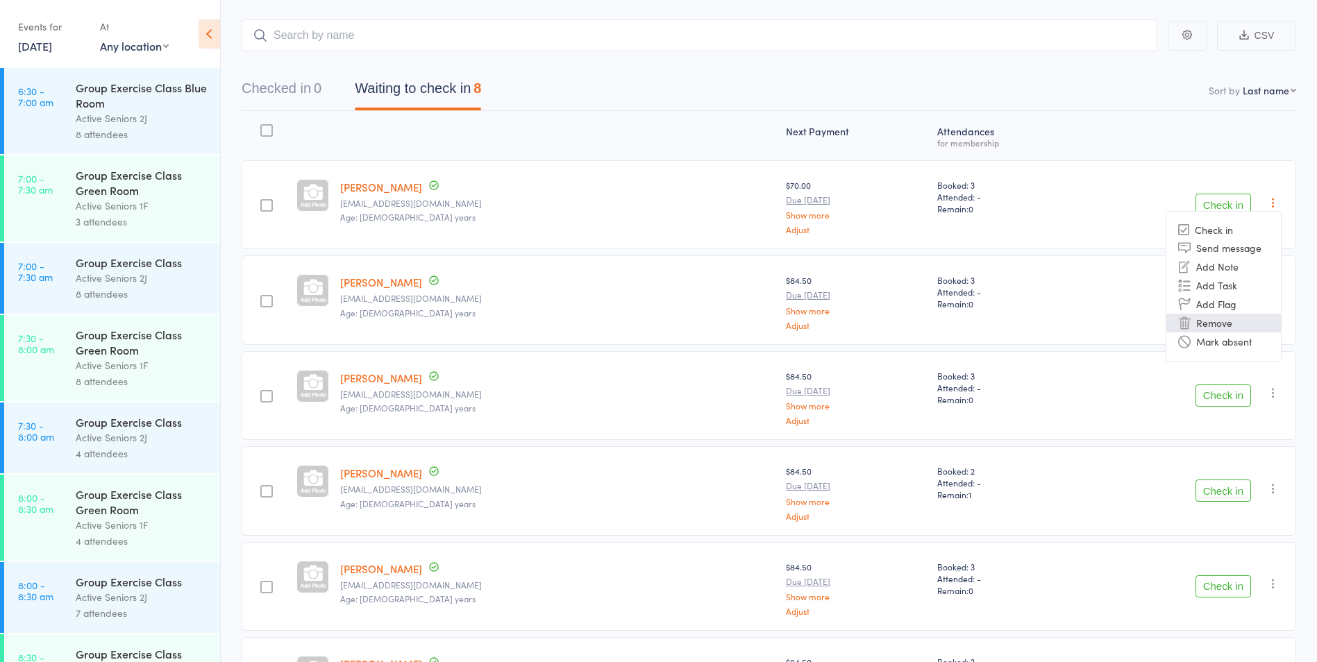
click at [1236, 319] on li "Remove" at bounding box center [1224, 323] width 115 height 19
